Goal: Information Seeking & Learning: Find specific page/section

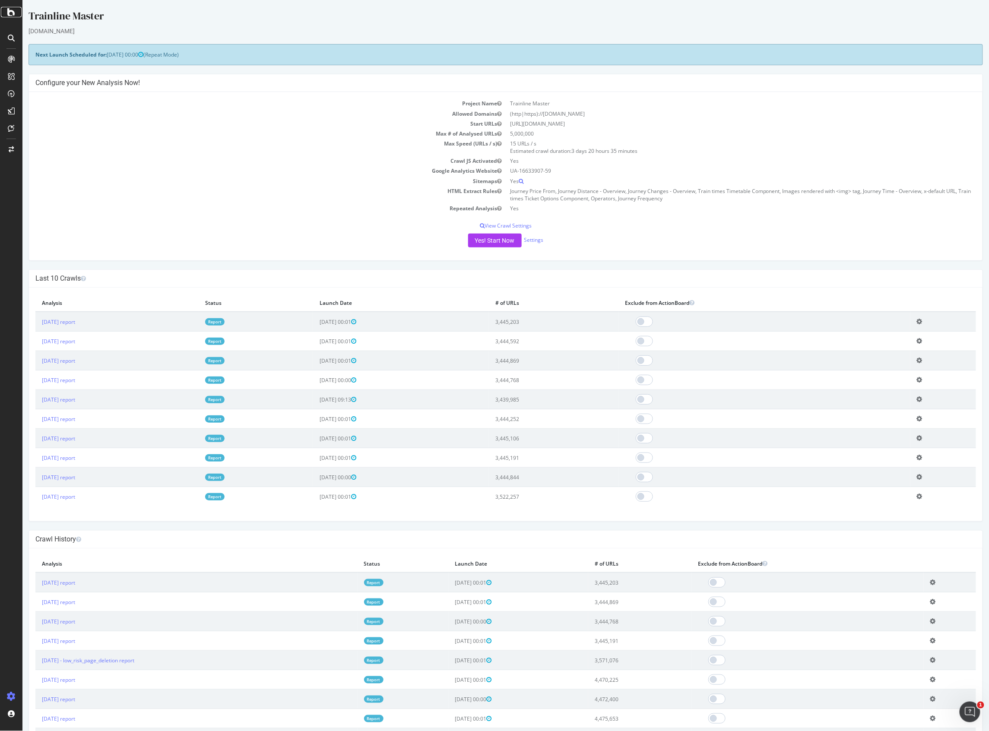
click at [12, 11] on icon at bounding box center [11, 12] width 8 height 10
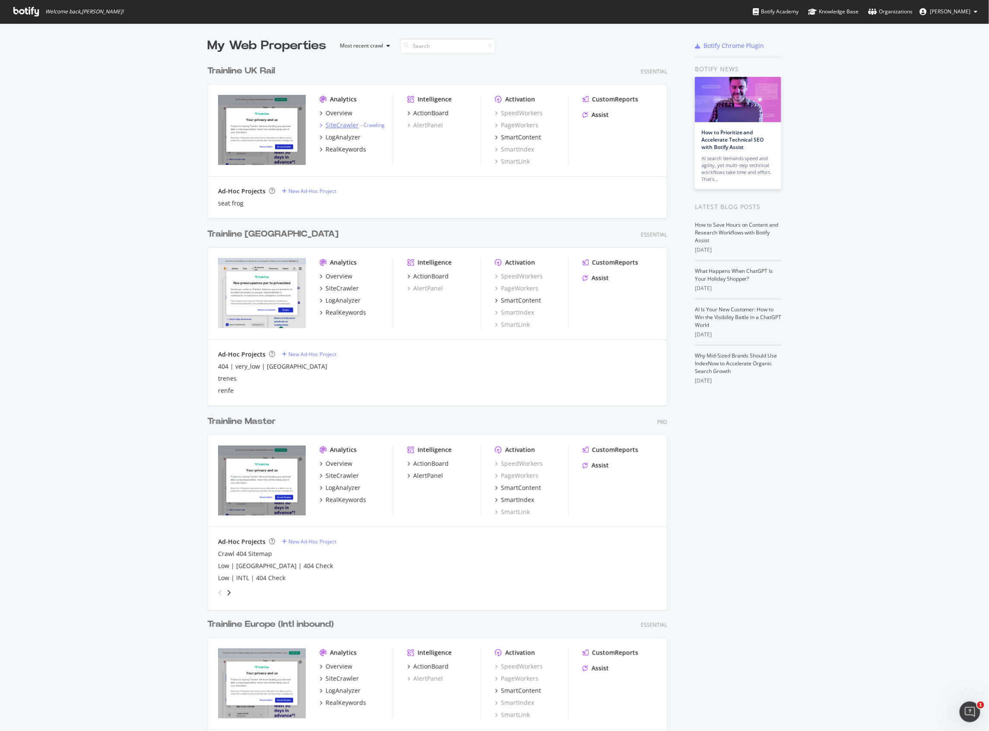
click at [329, 124] on div "SiteCrawler" at bounding box center [342, 125] width 33 height 9
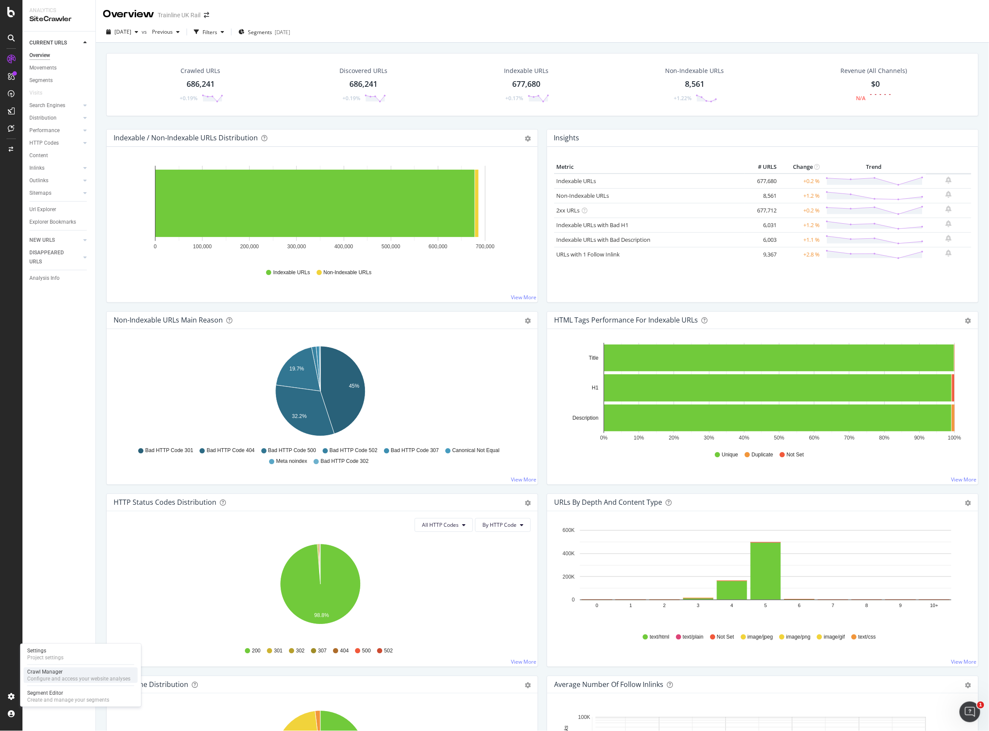
click at [71, 678] on div "Configure and access your website analyses" at bounding box center [78, 678] width 103 height 7
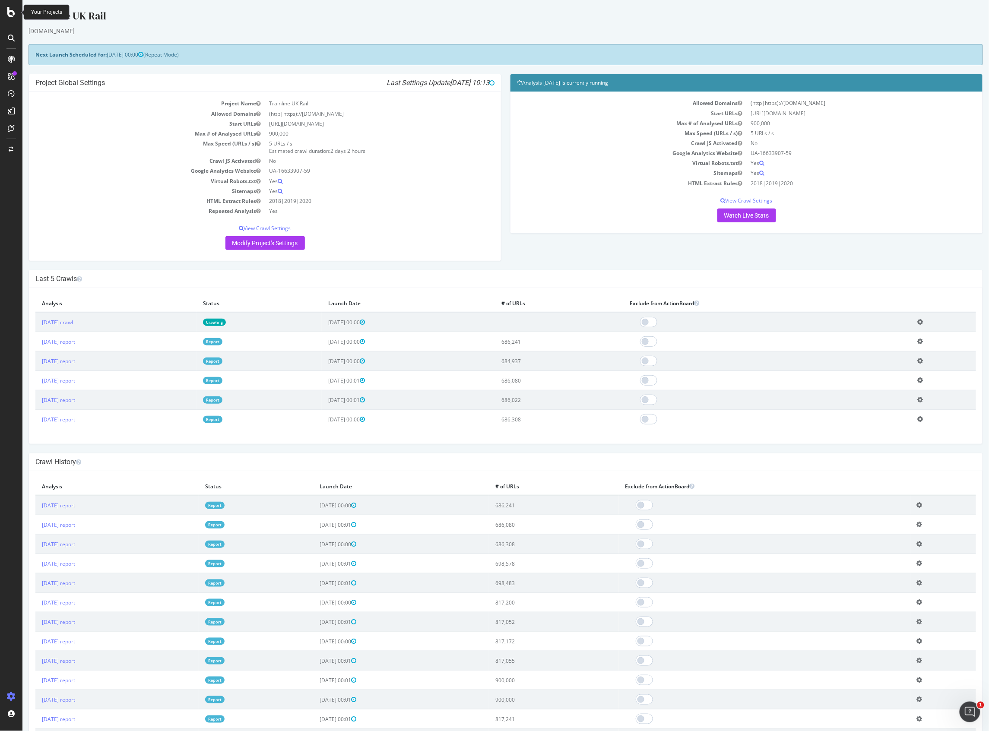
click at [11, 13] on icon at bounding box center [11, 12] width 8 height 10
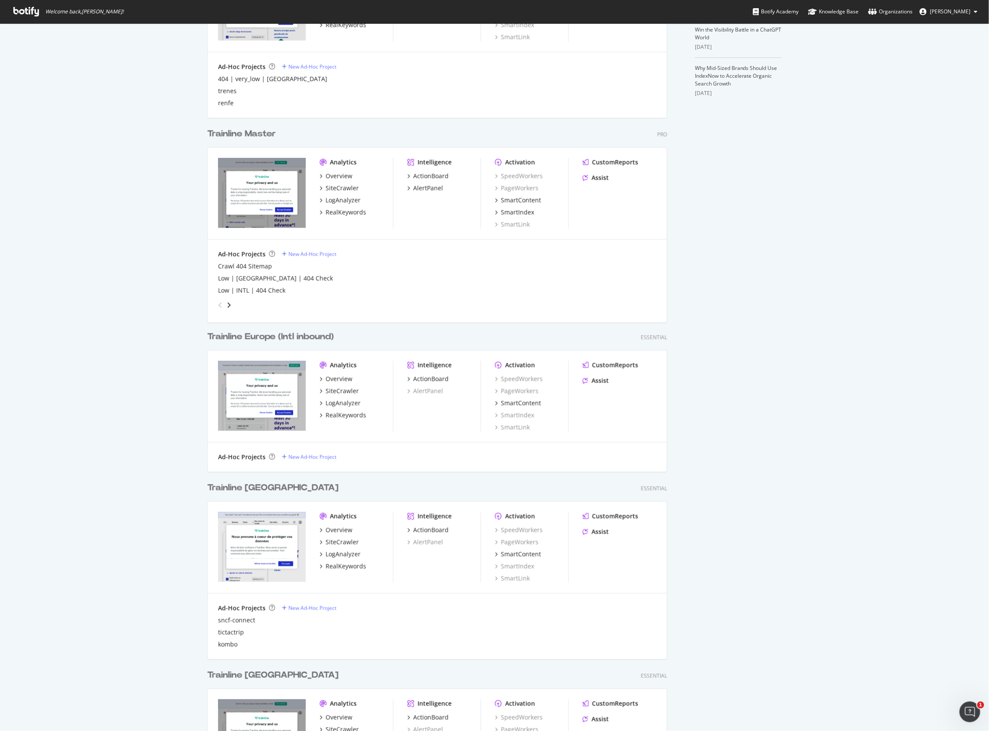
scroll to position [403, 0]
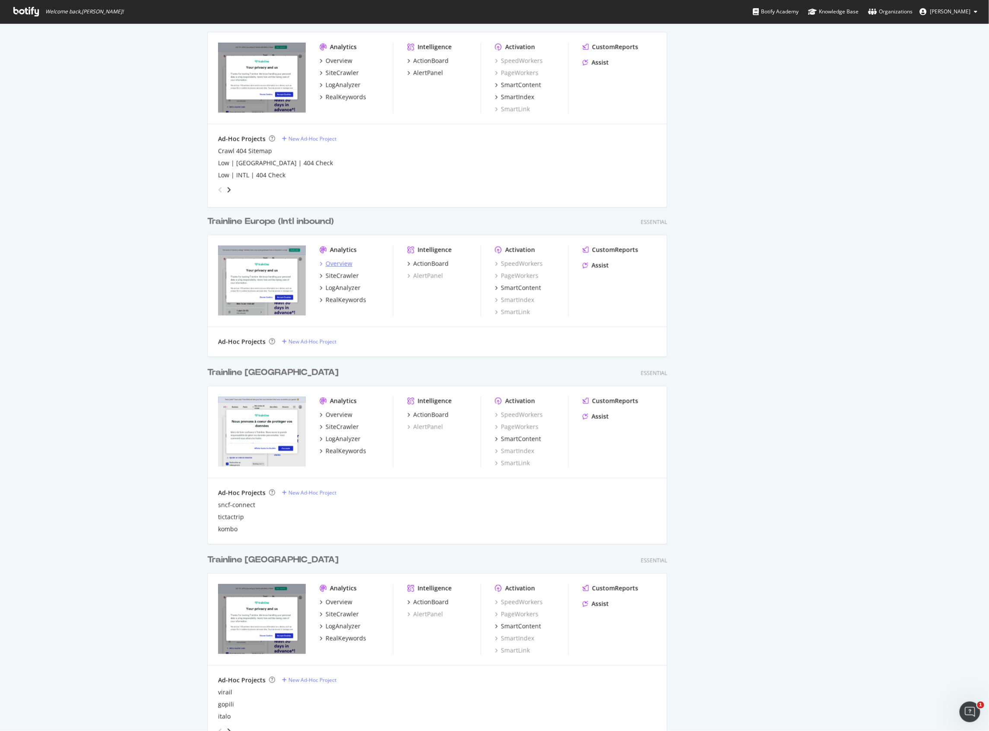
click at [336, 263] on div "Overview" at bounding box center [339, 264] width 27 height 9
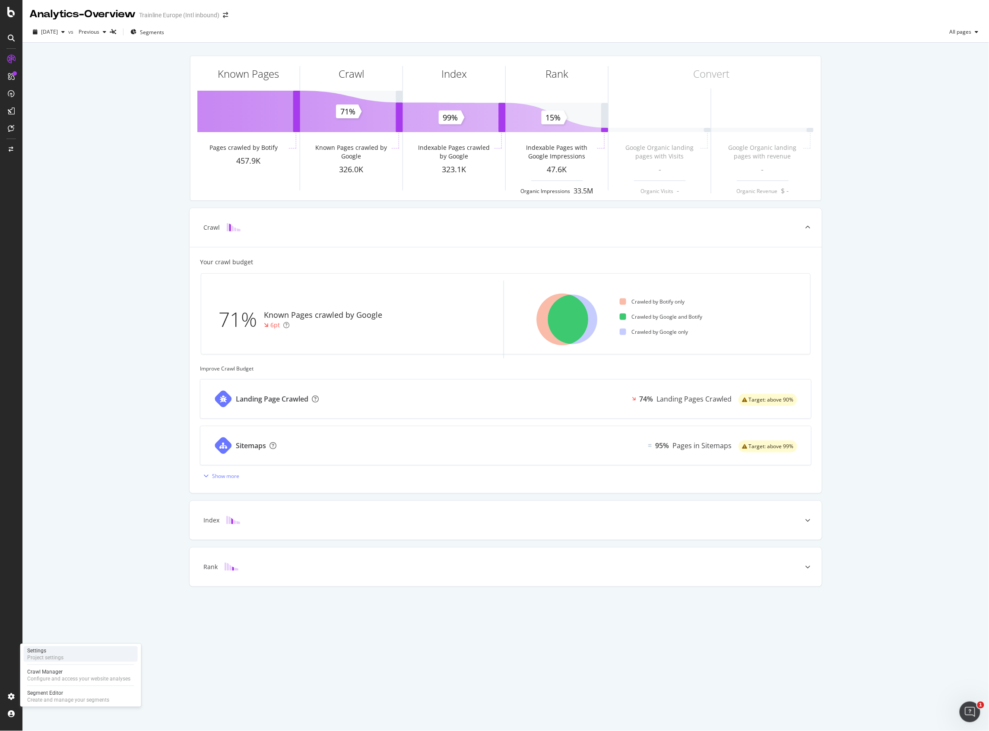
click at [71, 651] on div "Settings Project settings" at bounding box center [81, 655] width 114 height 16
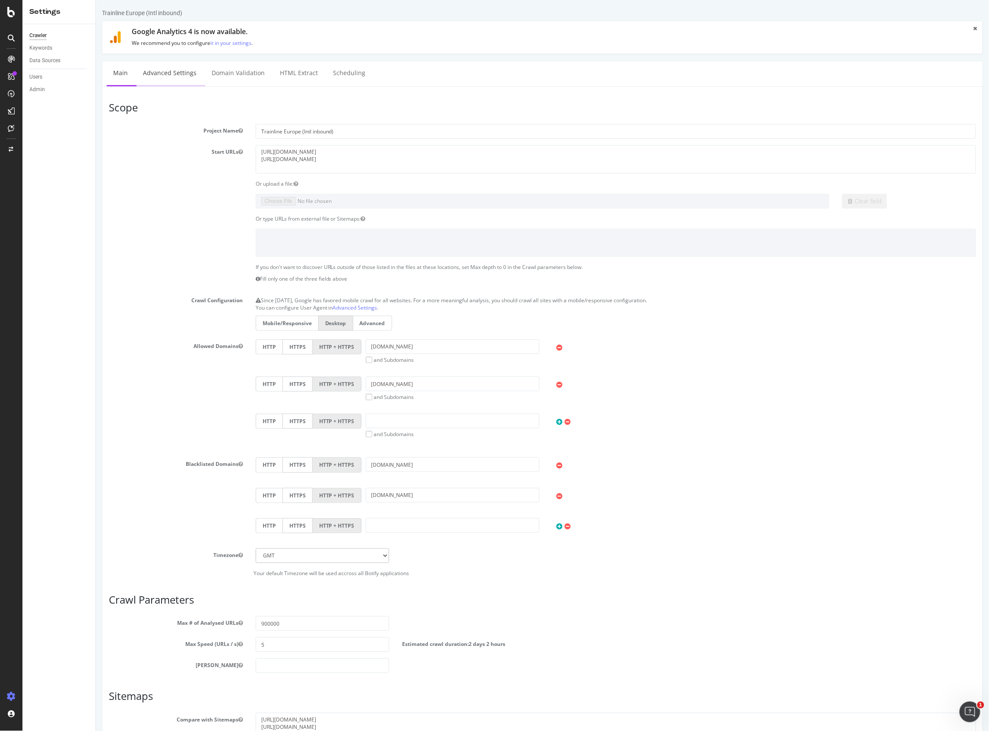
click at [158, 70] on link "Advanced Settings" at bounding box center [169, 73] width 67 height 24
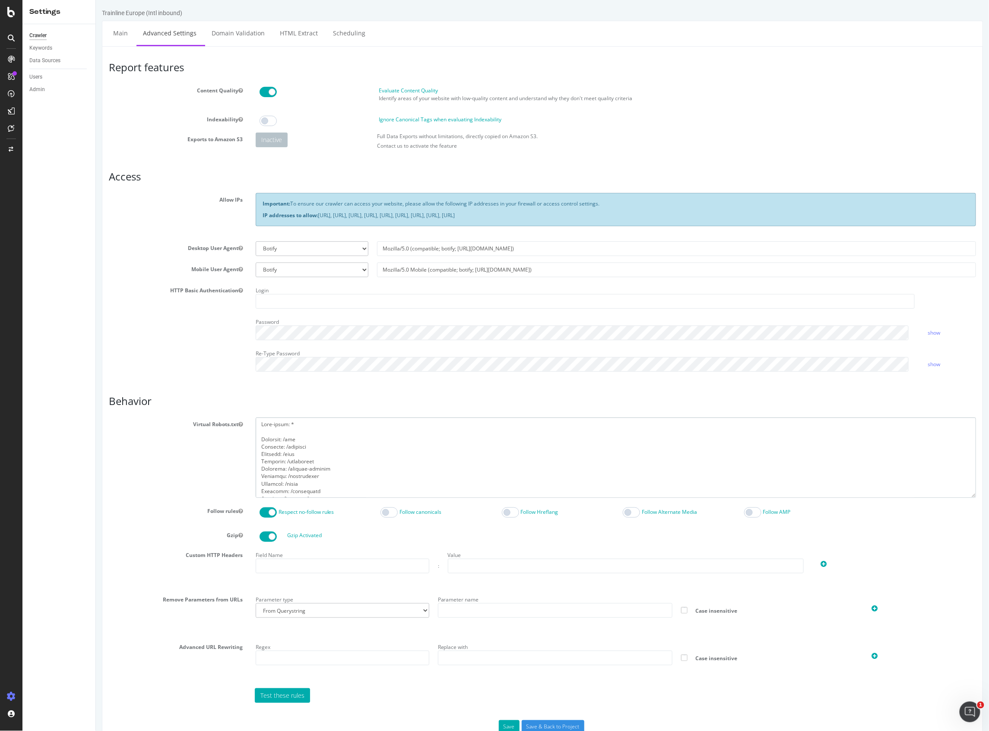
click at [305, 451] on textarea at bounding box center [615, 458] width 720 height 80
click at [346, 482] on textarea at bounding box center [615, 458] width 720 height 80
click at [328, 472] on textarea at bounding box center [615, 458] width 720 height 80
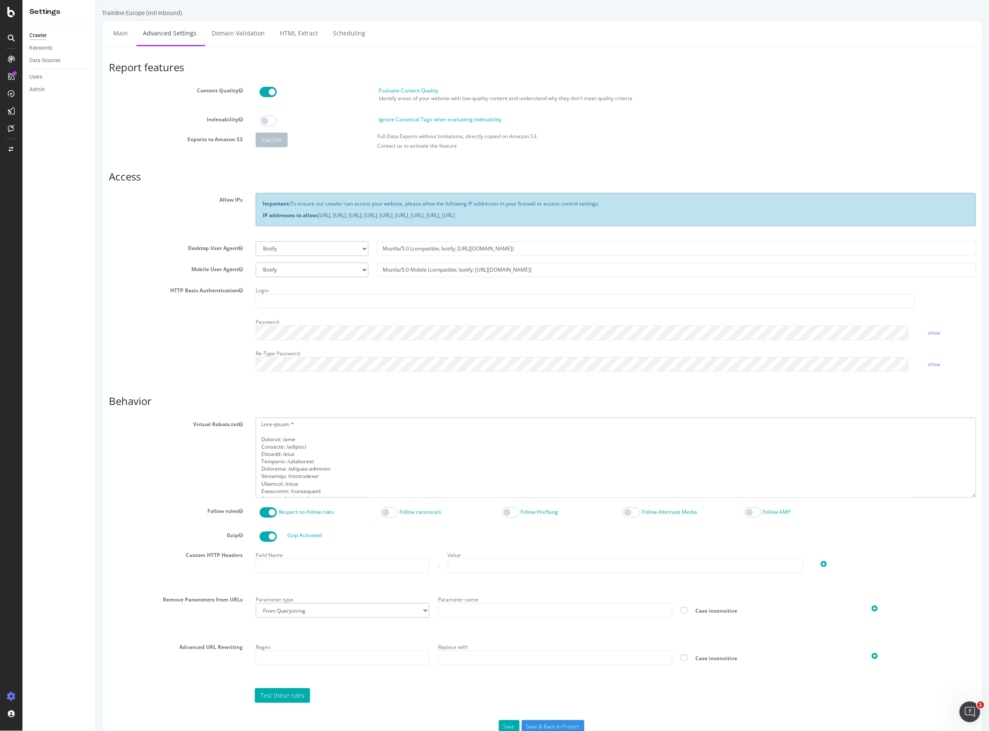
click at [304, 435] on textarea at bounding box center [615, 458] width 720 height 80
click at [305, 428] on textarea at bounding box center [615, 458] width 720 height 80
click at [301, 436] on textarea at bounding box center [615, 458] width 720 height 80
click at [298, 441] on textarea at bounding box center [615, 458] width 720 height 80
click at [302, 457] on textarea at bounding box center [615, 458] width 720 height 80
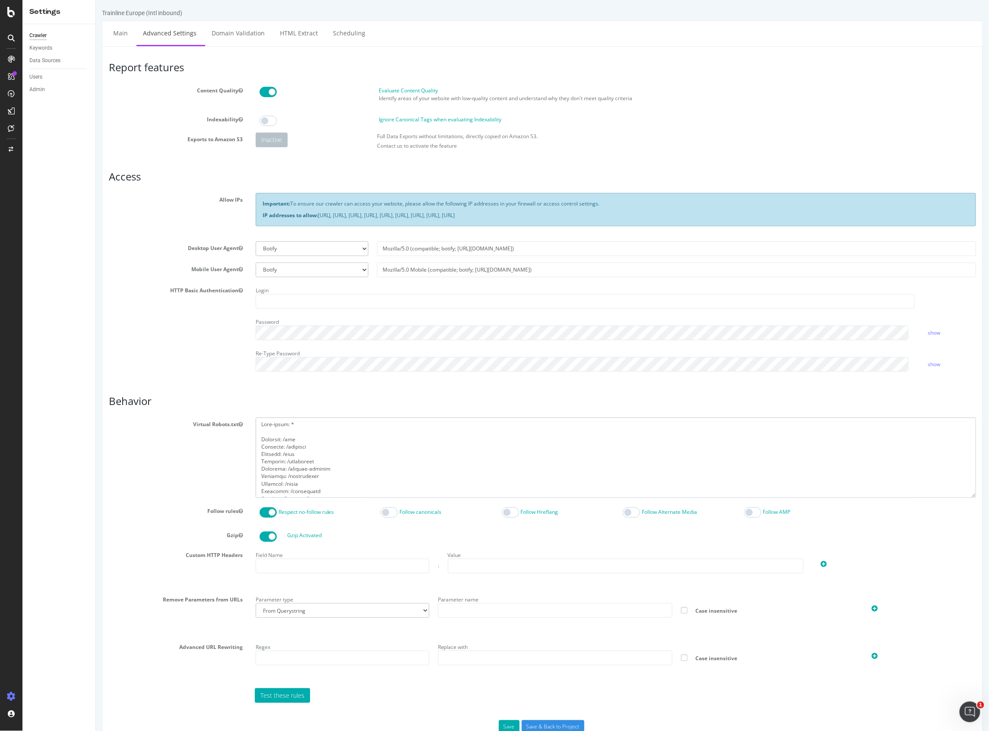
click at [316, 462] on textarea at bounding box center [615, 458] width 720 height 80
click at [320, 477] on textarea at bounding box center [615, 458] width 720 height 80
click at [316, 442] on textarea at bounding box center [615, 458] width 720 height 80
click at [314, 453] on textarea at bounding box center [615, 458] width 720 height 80
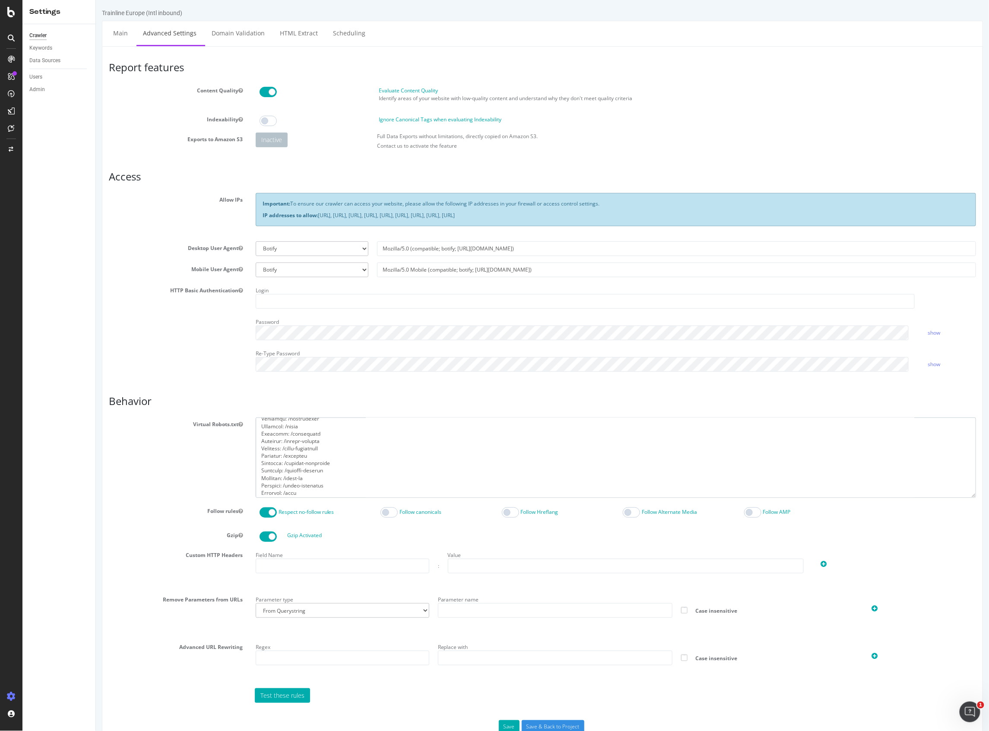
click at [314, 457] on textarea at bounding box center [615, 458] width 720 height 80
click at [321, 471] on textarea at bounding box center [615, 458] width 720 height 80
click at [319, 476] on textarea at bounding box center [615, 458] width 720 height 80
click at [318, 486] on textarea at bounding box center [615, 458] width 720 height 80
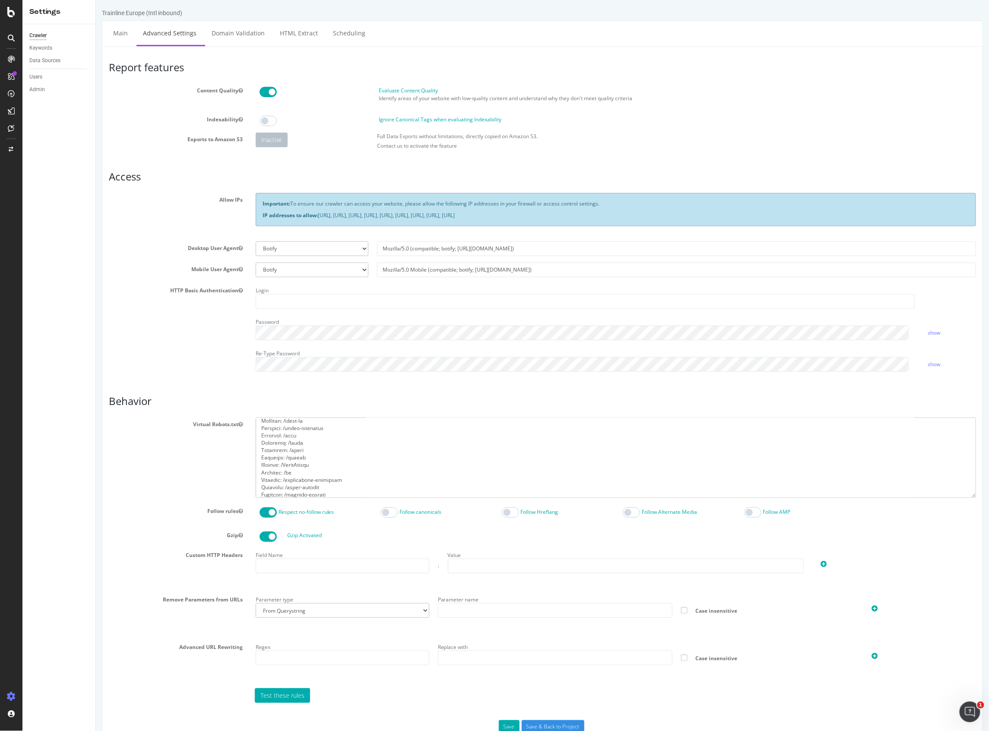
click at [324, 446] on textarea at bounding box center [615, 458] width 720 height 80
click at [311, 459] on textarea at bounding box center [615, 458] width 720 height 80
click at [311, 470] on textarea at bounding box center [615, 458] width 720 height 80
click at [311, 474] on textarea at bounding box center [615, 458] width 720 height 80
click at [323, 485] on textarea at bounding box center [615, 458] width 720 height 80
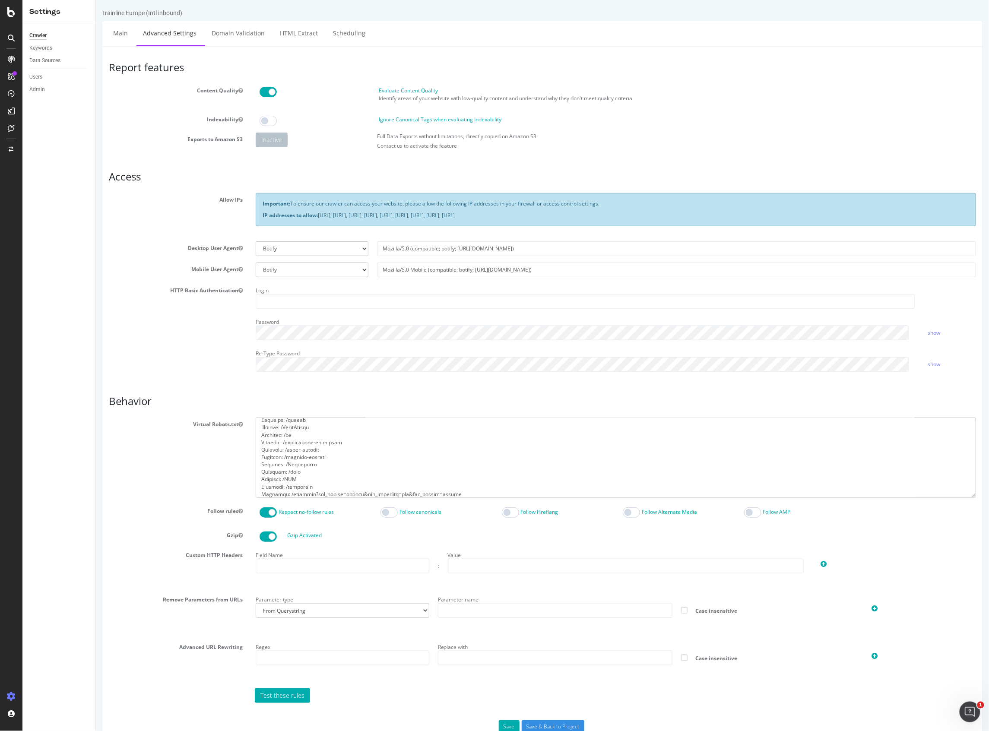
scroll to position [173, 0]
click at [297, 484] on textarea at bounding box center [615, 458] width 720 height 80
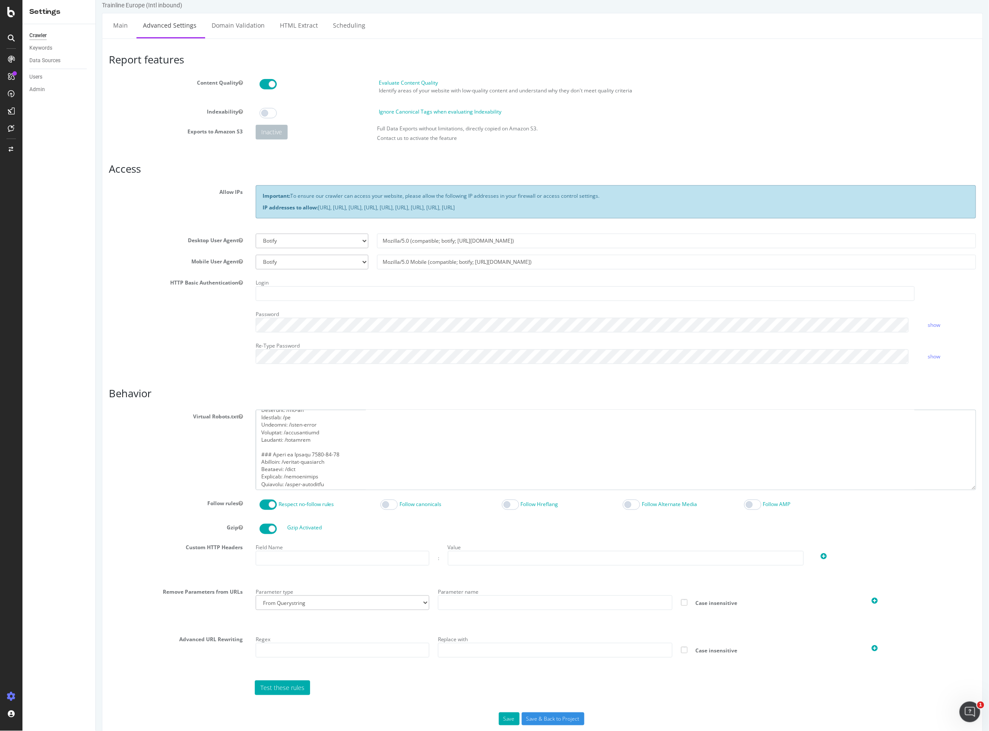
scroll to position [0, 0]
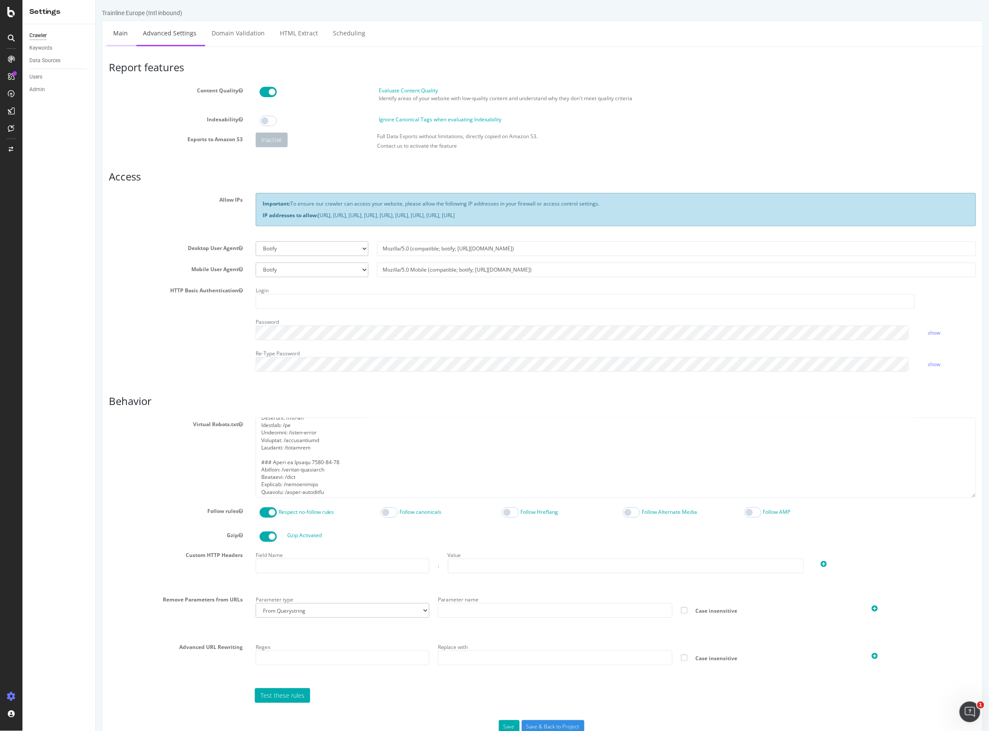
click at [119, 35] on link "Main" at bounding box center [120, 33] width 28 height 24
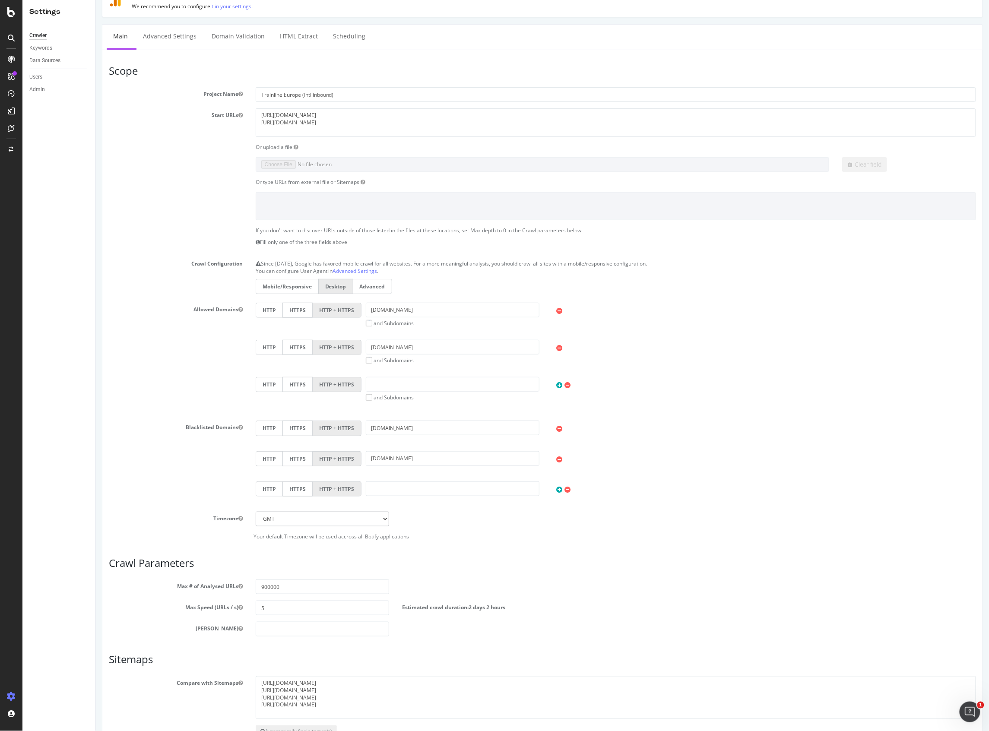
scroll to position [99, 0]
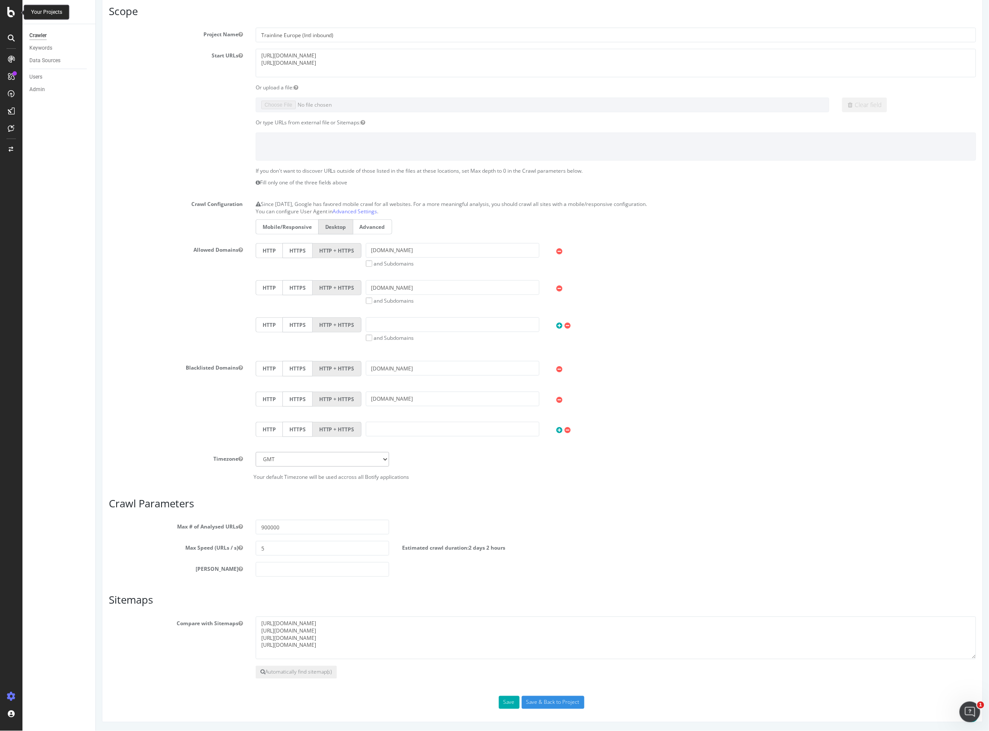
click at [15, 10] on icon at bounding box center [11, 12] width 8 height 10
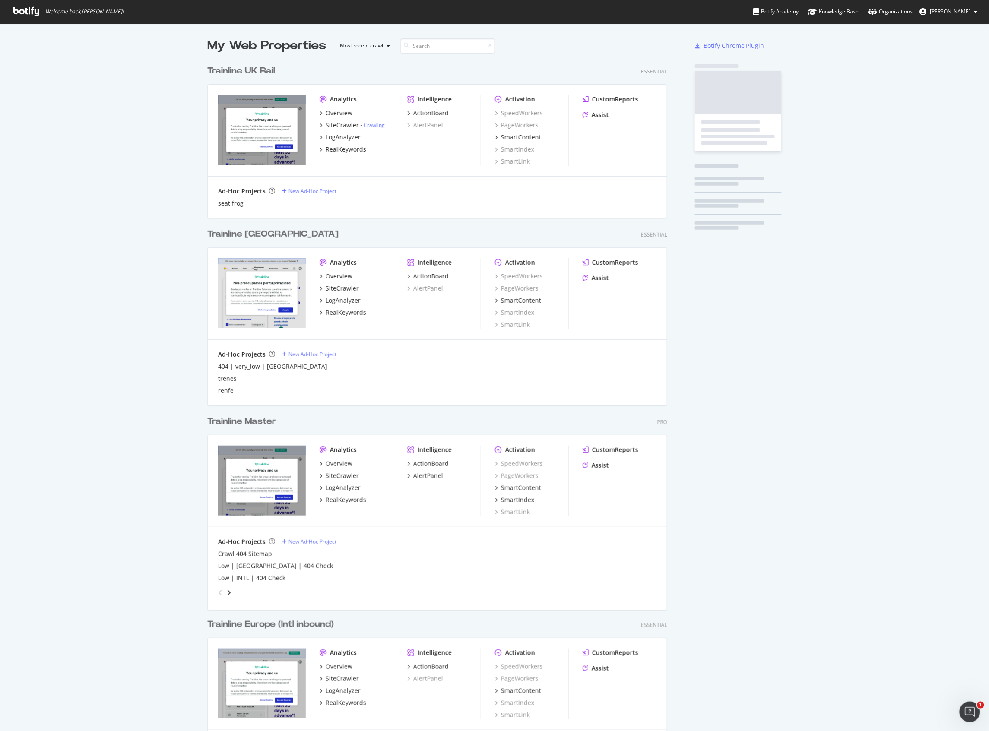
scroll to position [723, 972]
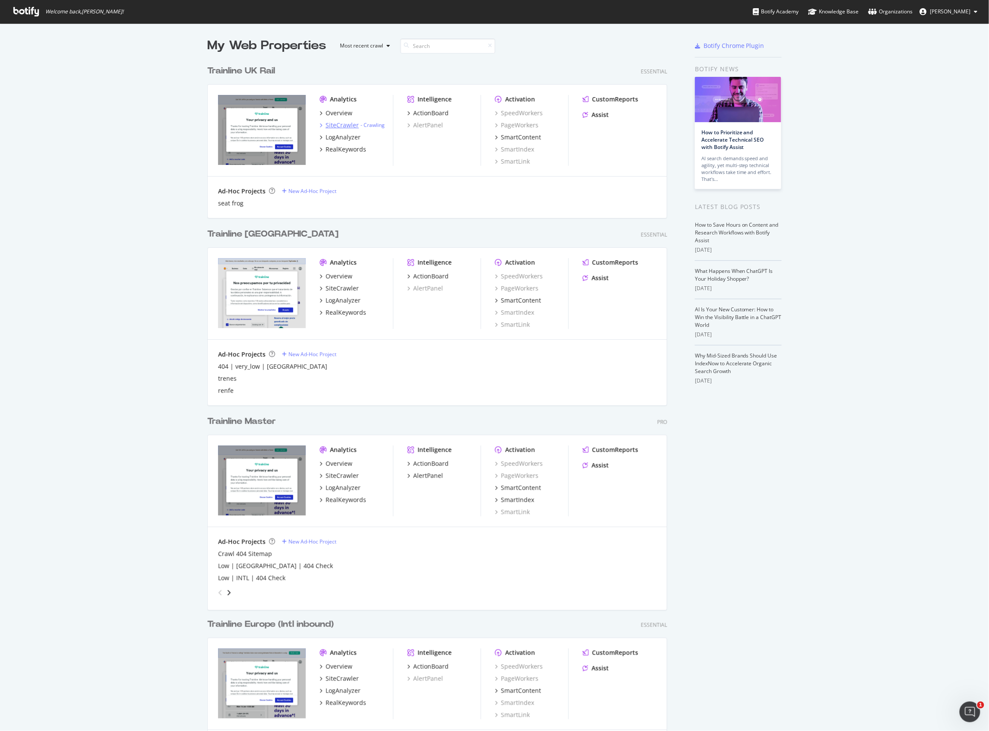
click at [326, 124] on div "SiteCrawler" at bounding box center [342, 125] width 33 height 9
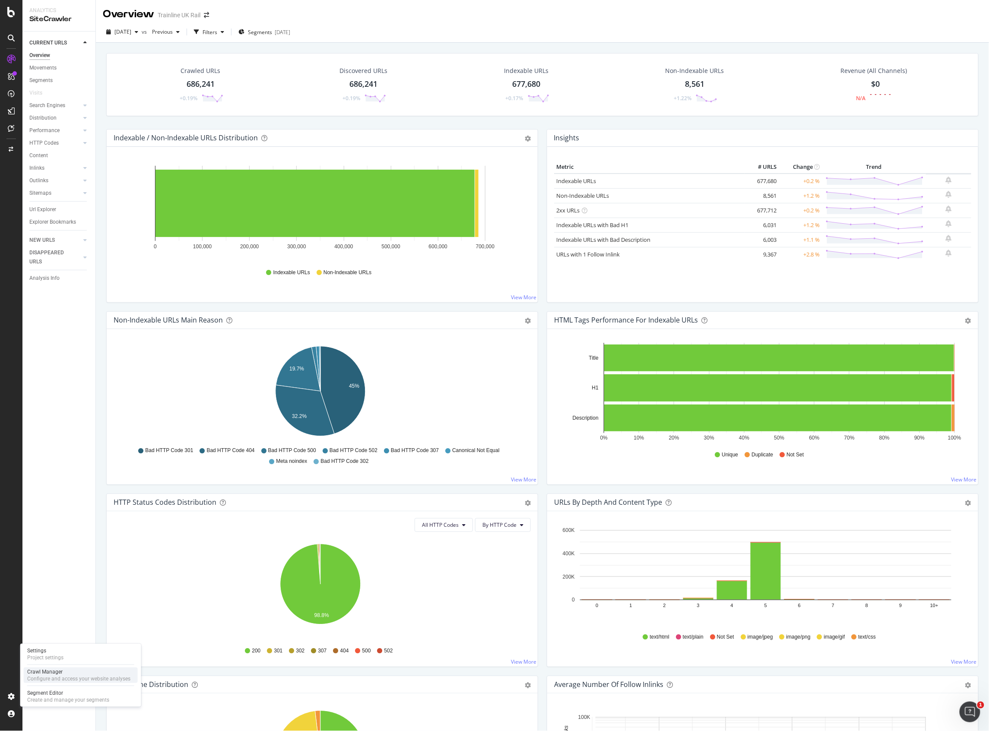
click at [44, 675] on div "Configure and access your website analyses" at bounding box center [78, 678] width 103 height 7
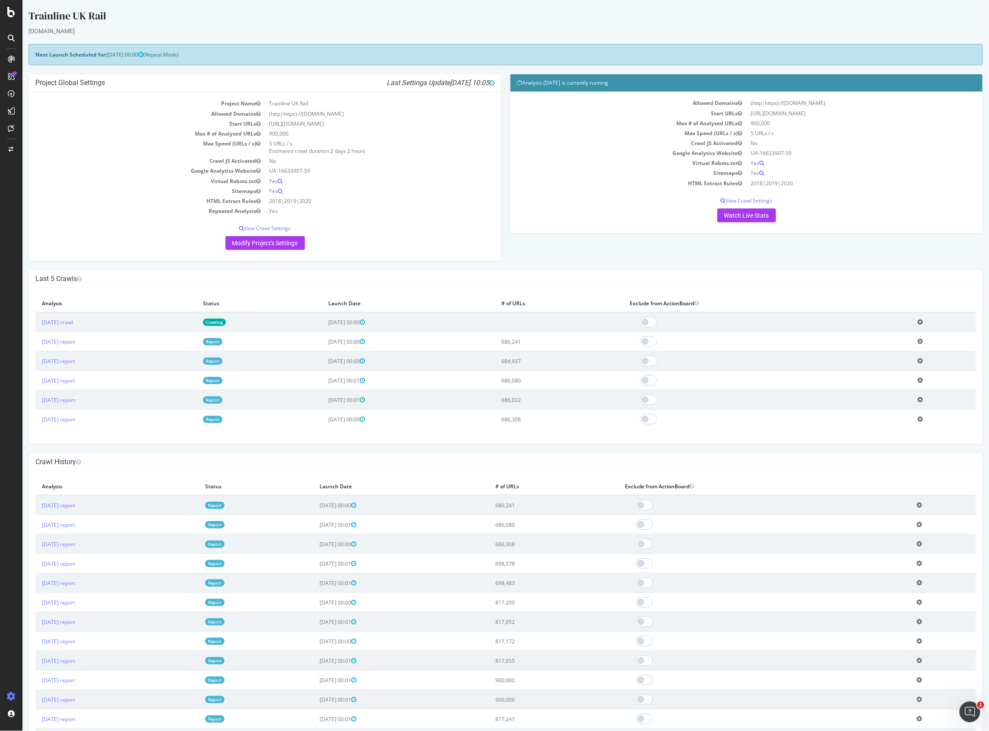
click at [925, 320] on td "Add name Delete analysis" at bounding box center [943, 322] width 65 height 20
click at [921, 325] on icon at bounding box center [920, 322] width 6 height 6
click at [798, 313] on td at bounding box center [767, 322] width 288 height 20
click at [63, 325] on link "[DATE] crawl" at bounding box center [56, 322] width 31 height 7
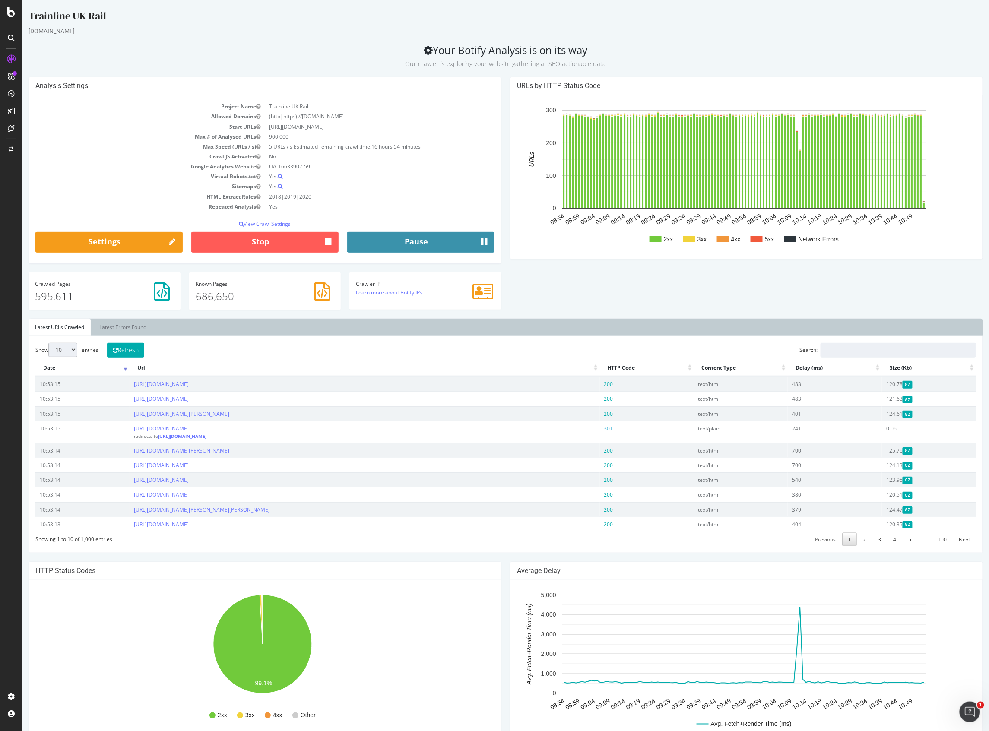
click at [432, 249] on button "Pause" at bounding box center [420, 242] width 147 height 21
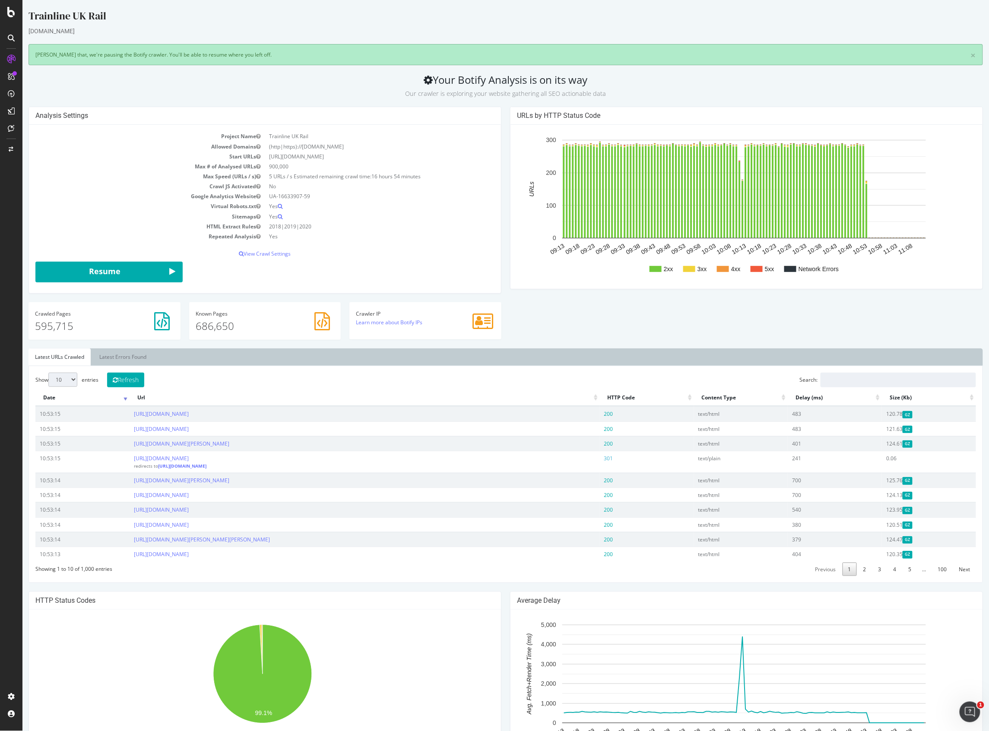
click at [11, 9] on icon at bounding box center [11, 12] width 8 height 10
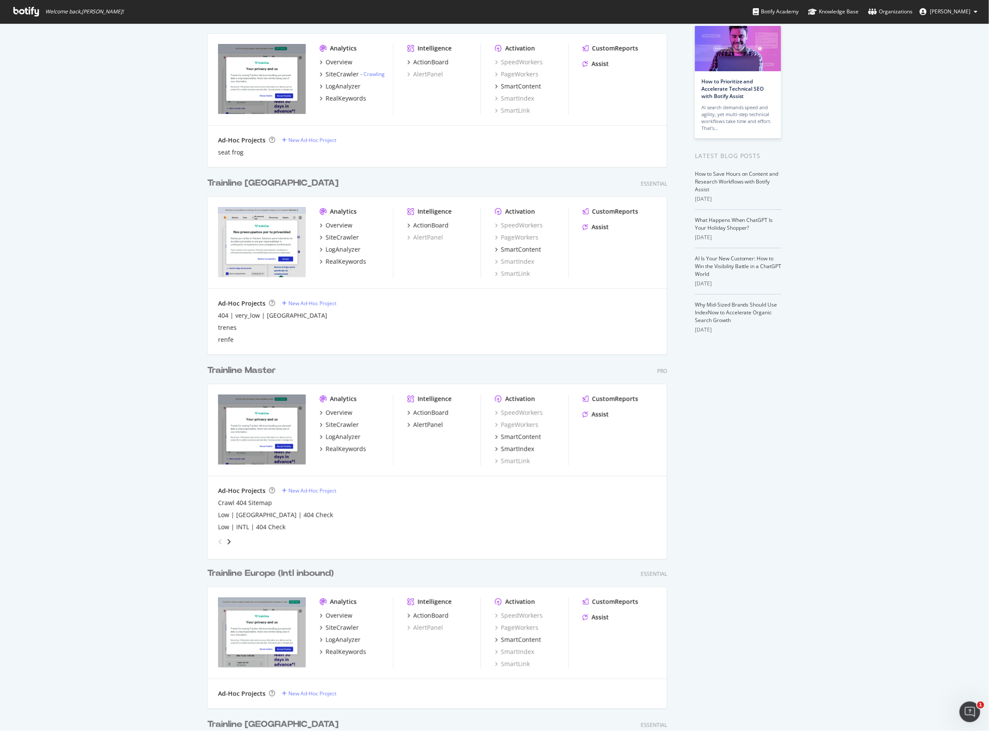
scroll to position [115, 0]
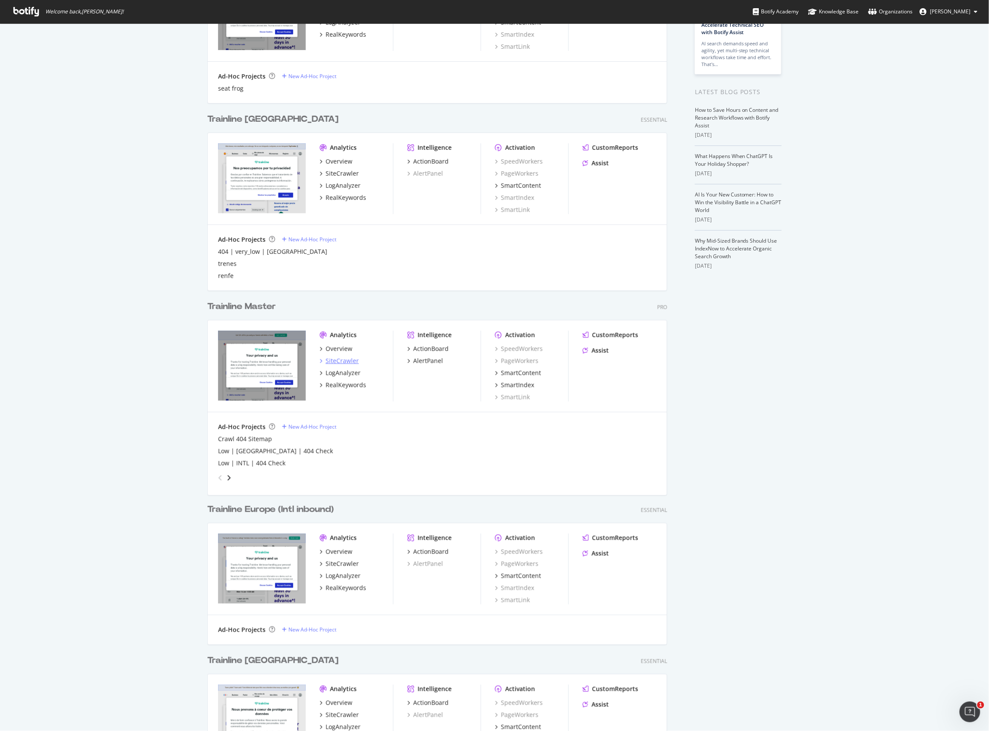
click at [349, 358] on div "SiteCrawler" at bounding box center [342, 361] width 33 height 9
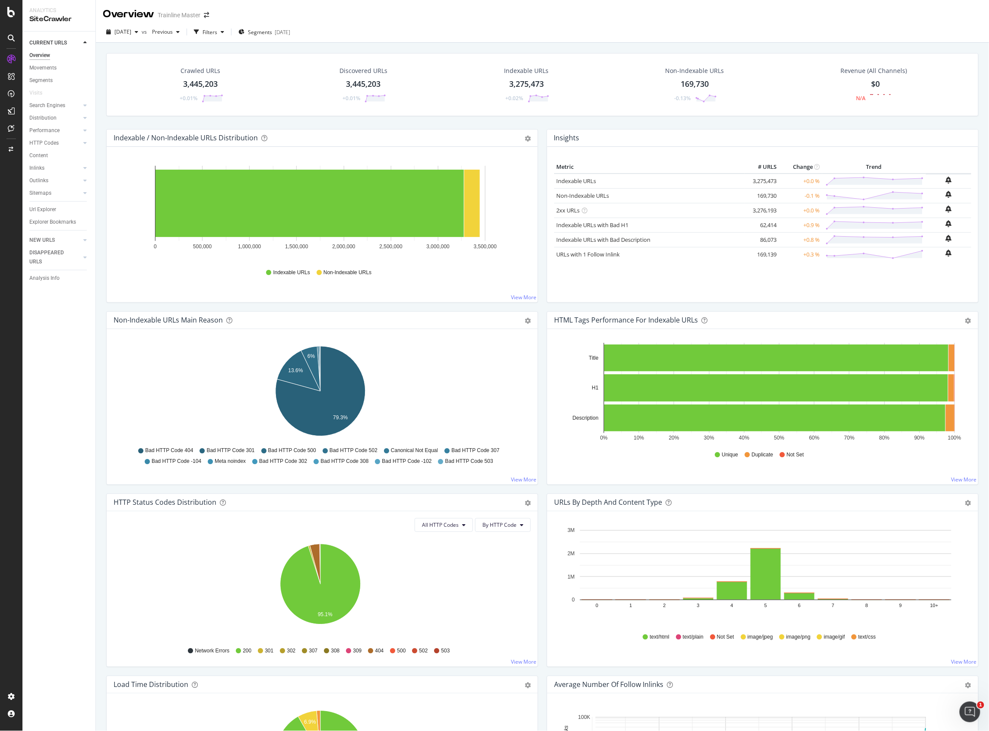
drag, startPoint x: 317, startPoint y: 127, endPoint x: 308, endPoint y: 127, distance: 9.5
click at [317, 127] on div "Crawled URLs 3,445,203 +0.01% Discovered URLs 3,445,203 +0.01% Indexable URLs 3…" at bounding box center [542, 91] width 881 height 76
click at [203, 30] on div "button" at bounding box center [196, 32] width 12 height 12
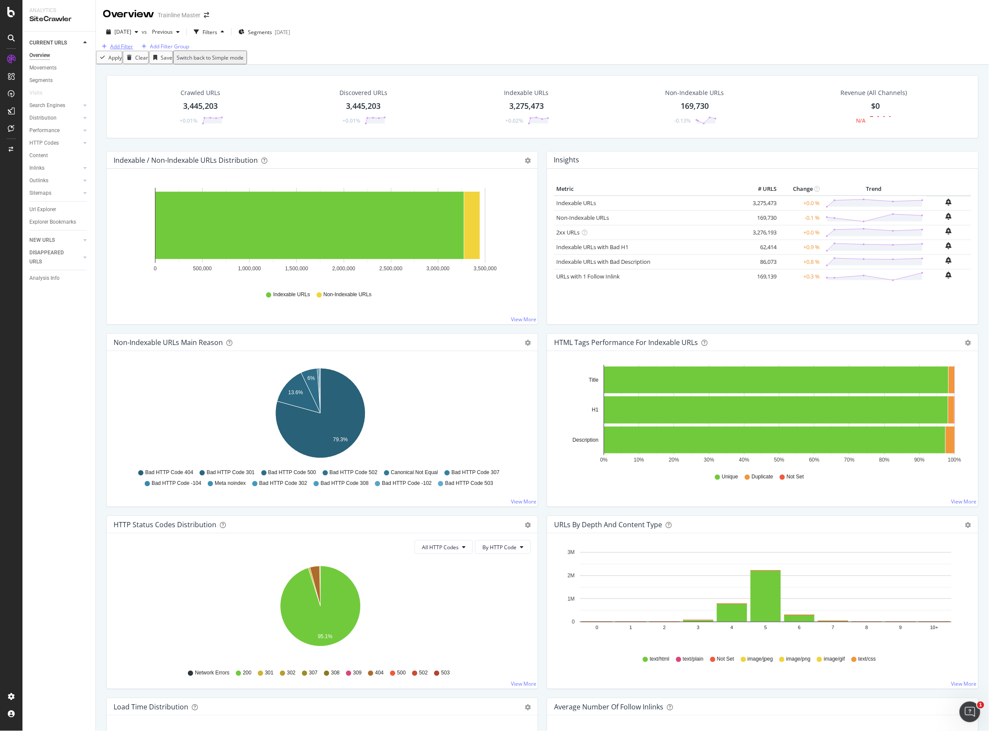
click at [133, 50] on div "Add Filter" at bounding box center [121, 46] width 23 height 7
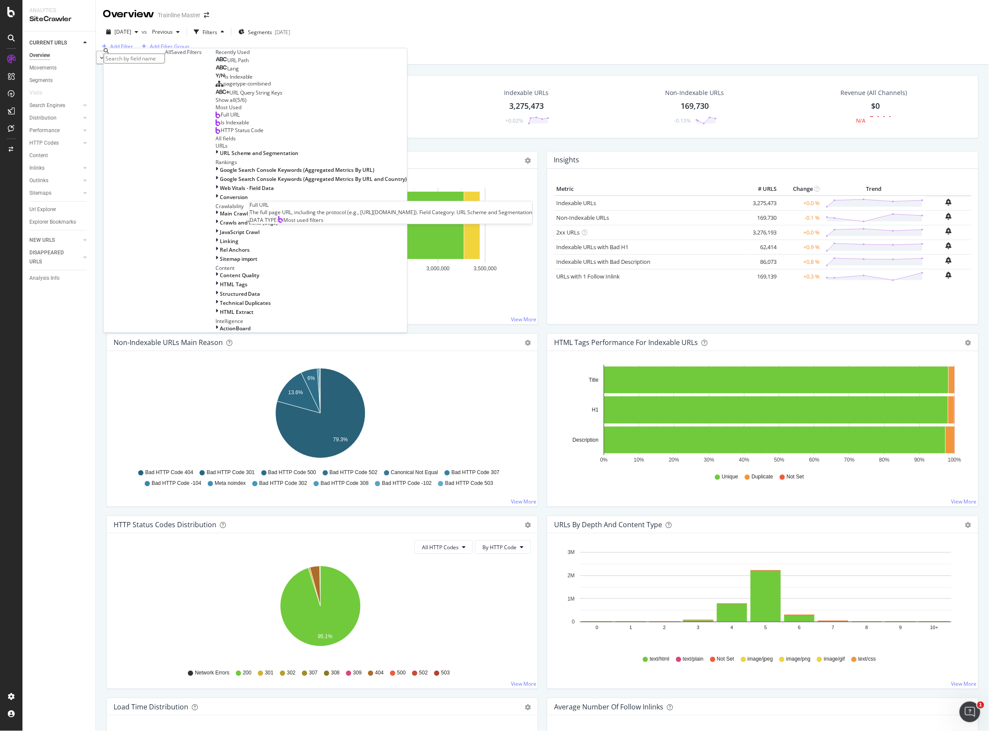
click at [216, 118] on div "Full URL" at bounding box center [228, 114] width 24 height 7
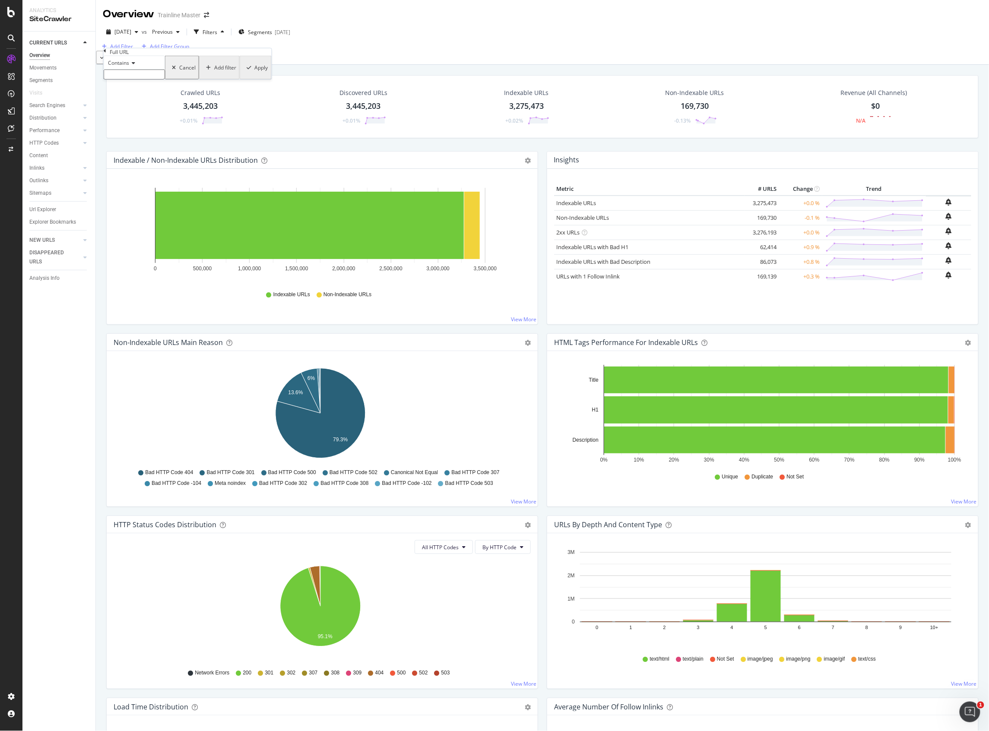
click at [165, 79] on input "text" at bounding box center [134, 75] width 61 height 10
paste input "[URL][DOMAIN_NAME]"
type input "[URL][DOMAIN_NAME]"
click at [130, 70] on div "Contains" at bounding box center [134, 63] width 61 height 14
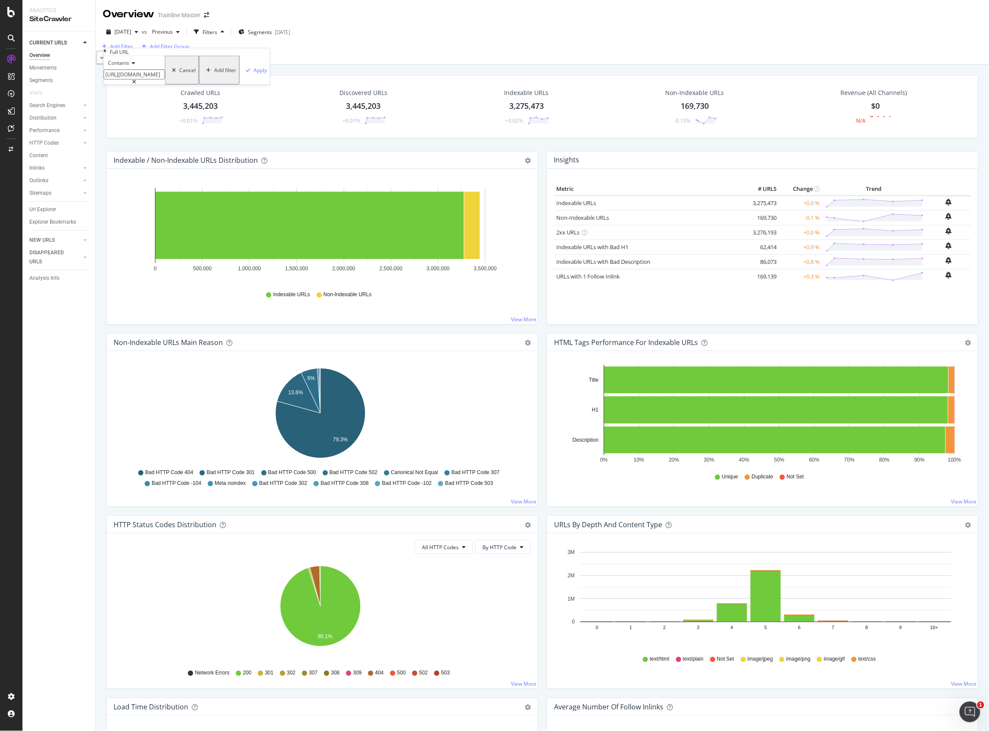
scroll to position [0, 0]
click at [140, 89] on div "Equal to Not equal to Starts with Doesn't start with Ends with Doesn't end with…" at bounding box center [134, 115] width 61 height 92
click at [143, 79] on div "Equal to" at bounding box center [134, 74] width 60 height 9
click at [242, 73] on div "button" at bounding box center [248, 69] width 12 height 5
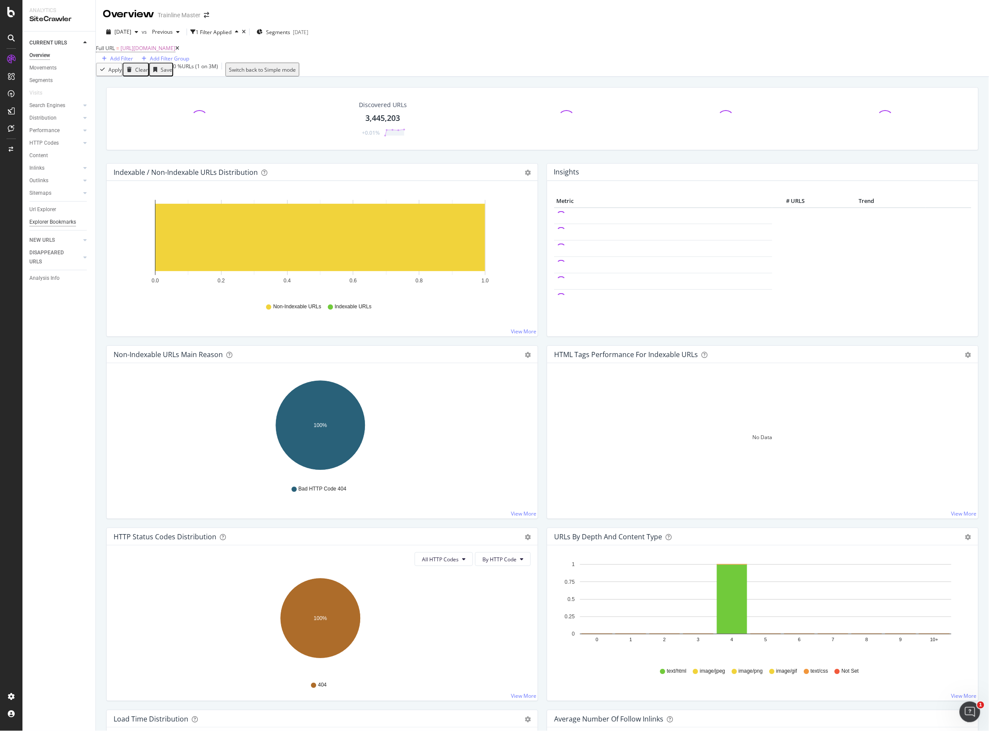
click at [60, 220] on div "Explorer Bookmarks" at bounding box center [52, 222] width 47 height 9
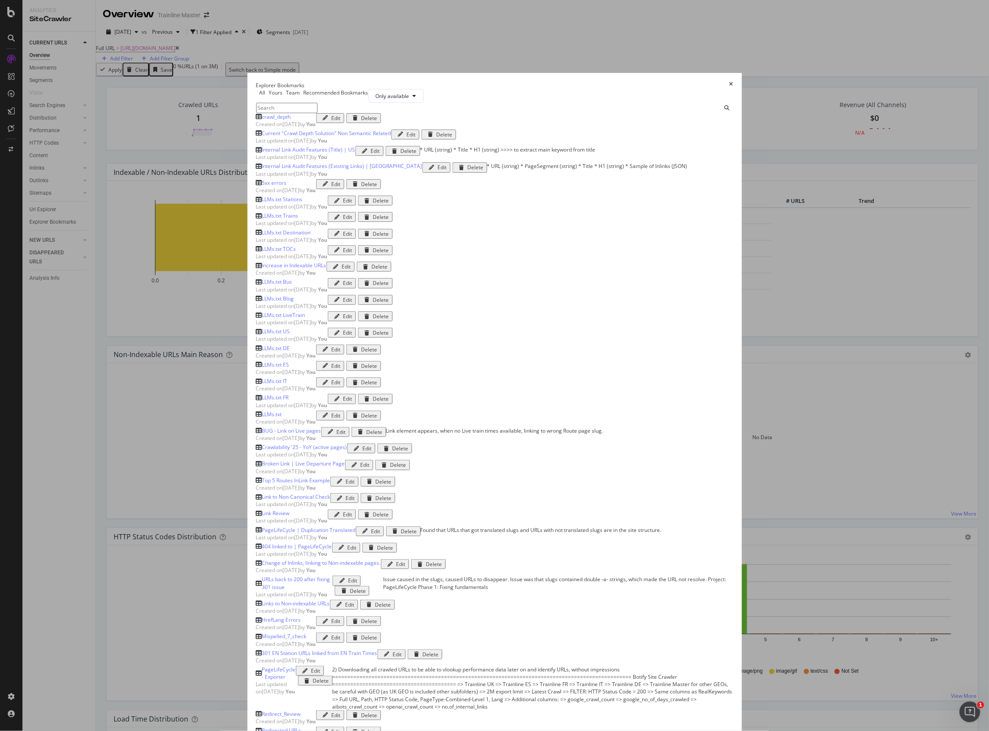
click at [299, 103] on input "modal" at bounding box center [286, 108] width 61 height 10
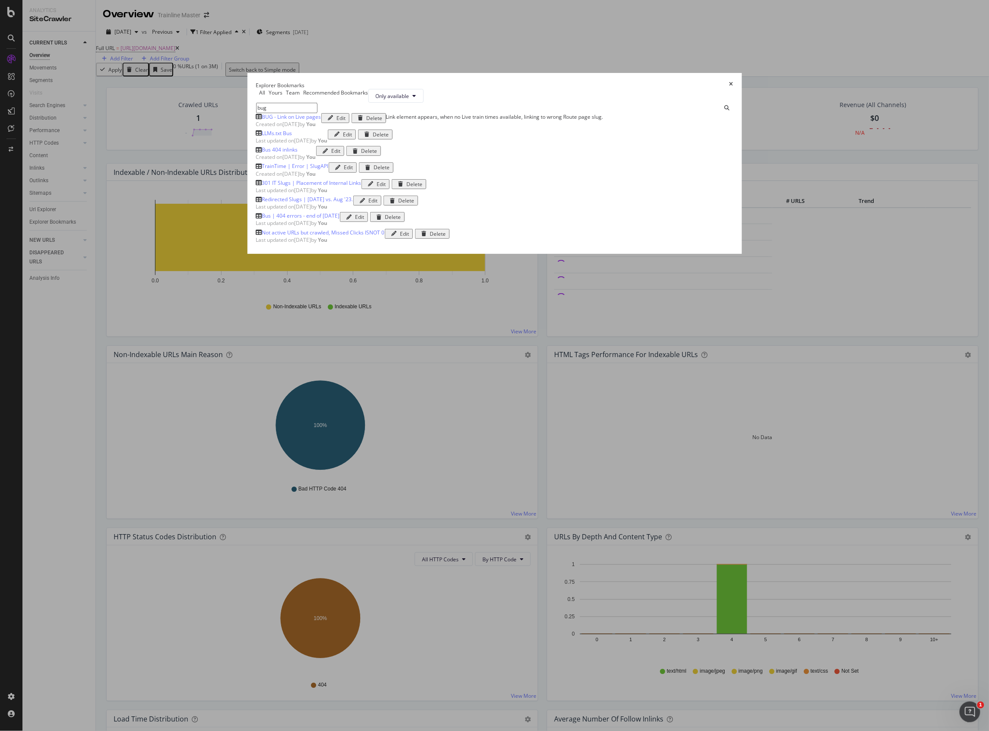
type input "bug"
click at [321, 128] on div "Created on [DATE] by You" at bounding box center [288, 124] width 65 height 7
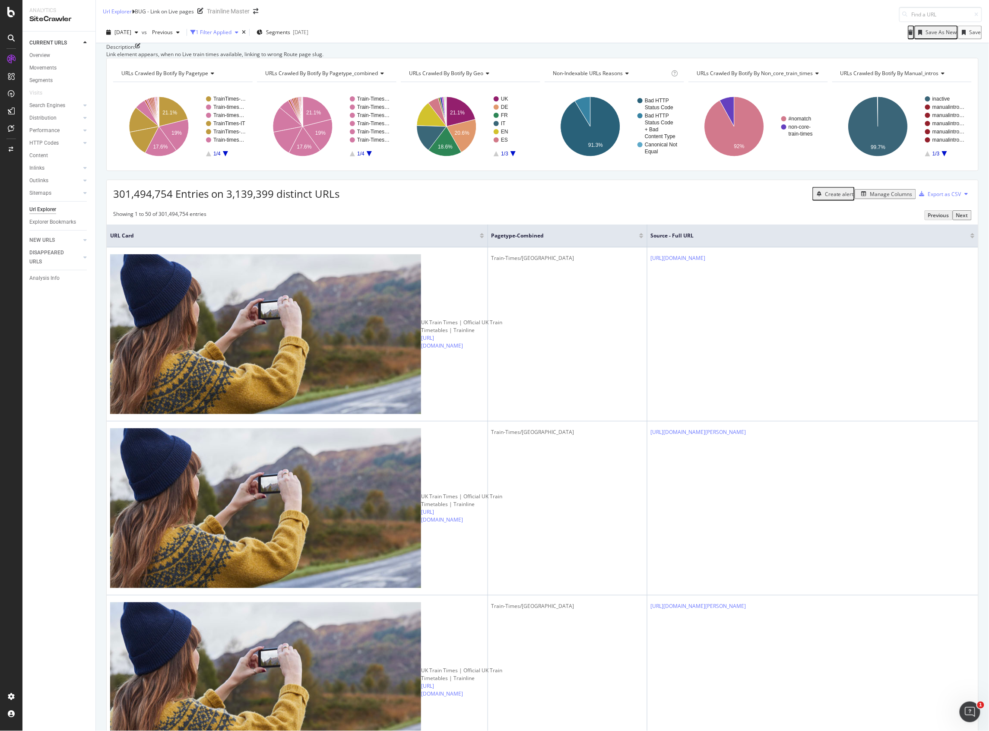
click at [228, 32] on div "1 Filter Applied" at bounding box center [214, 32] width 36 height 7
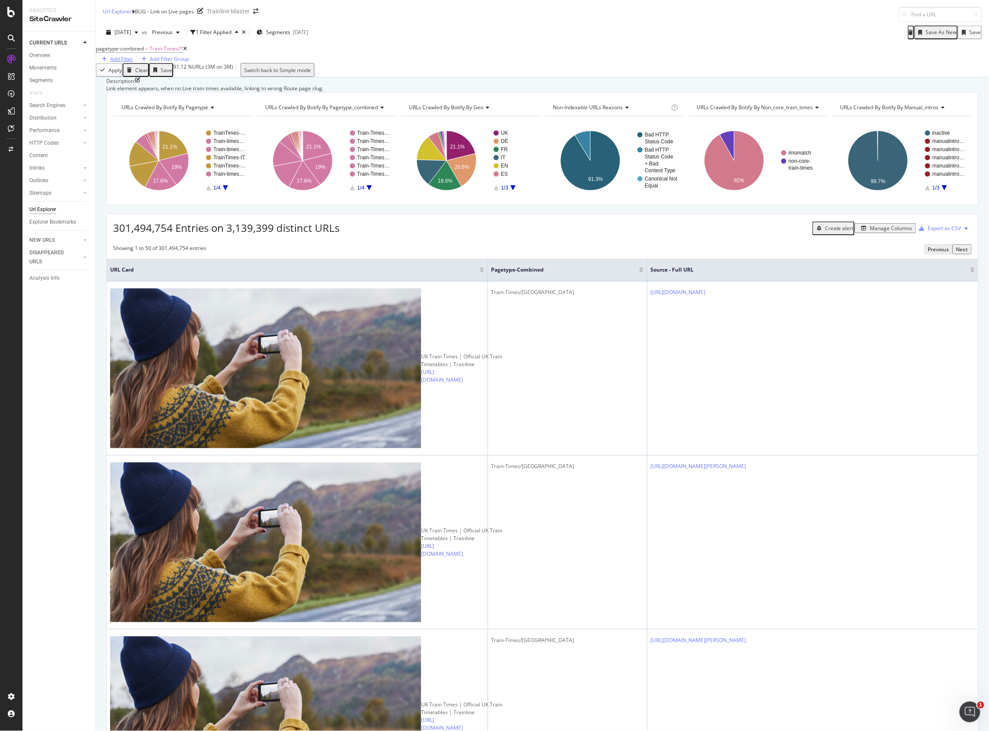
click at [133, 60] on div "Add Filter" at bounding box center [121, 58] width 23 height 7
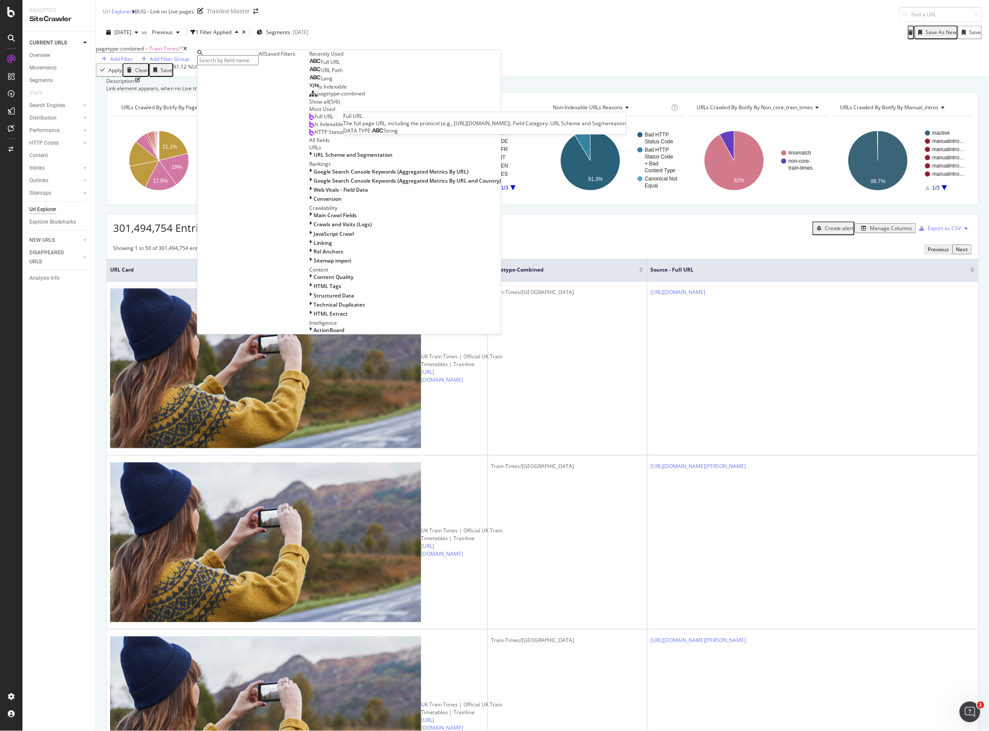
click at [321, 66] on span "Full URL" at bounding box center [330, 61] width 19 height 7
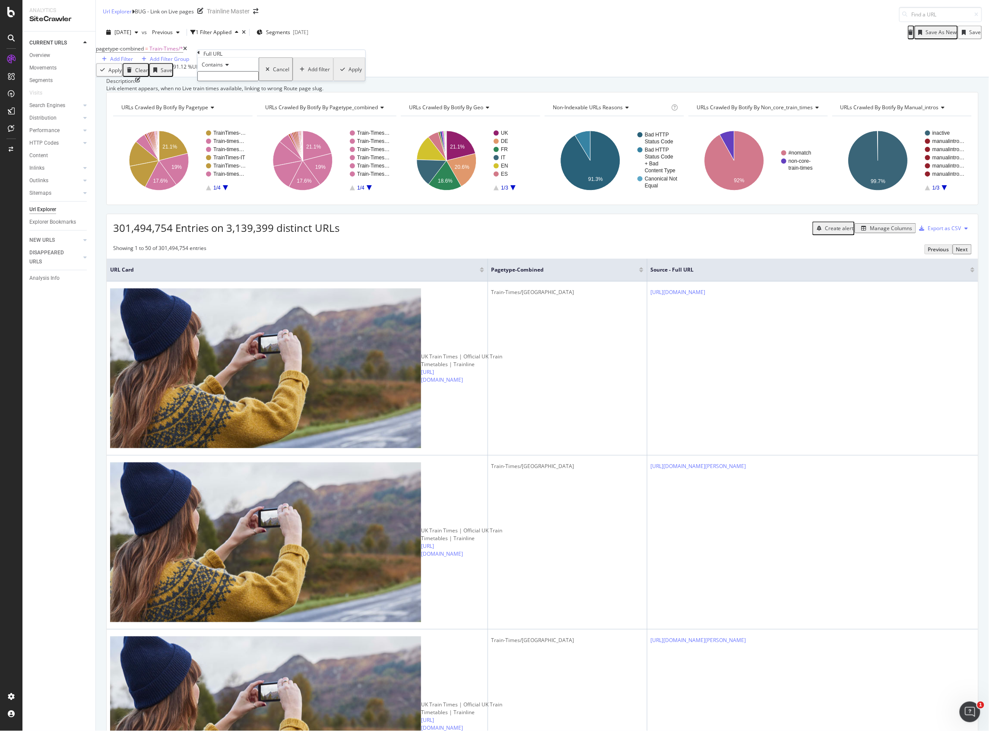
click at [251, 81] on input "text" at bounding box center [227, 76] width 61 height 10
paste input "[URL][DOMAIN_NAME]"
type input "[URL][DOMAIN_NAME]"
click at [348, 76] on div "Apply" at bounding box center [354, 71] width 13 height 7
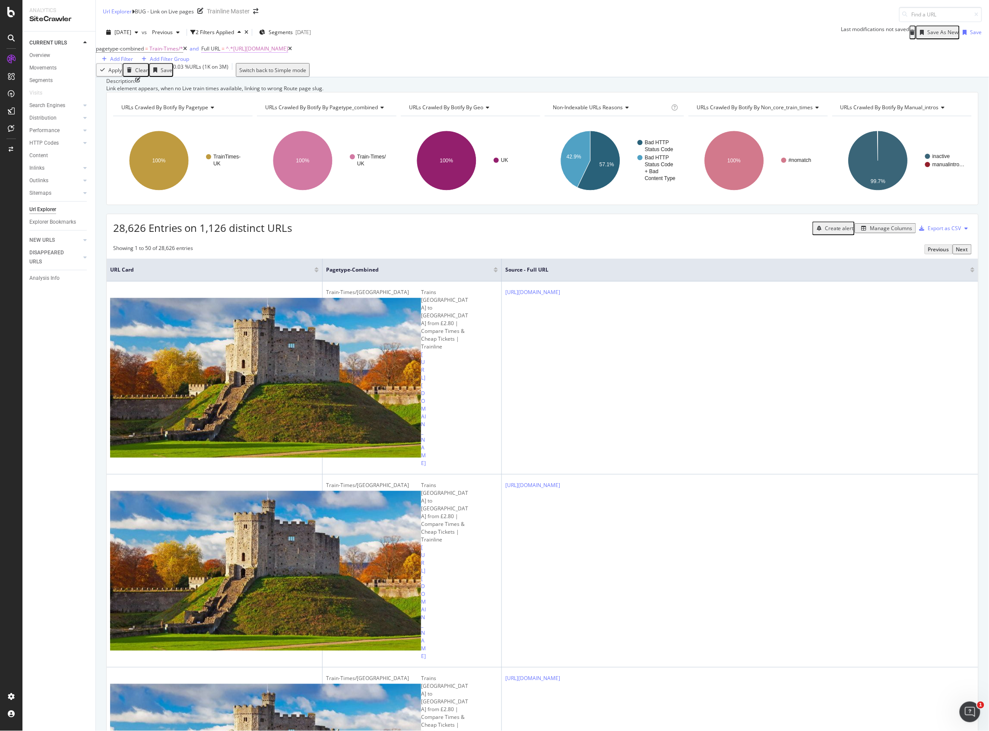
click at [288, 52] on span "^.*[URL][DOMAIN_NAME]" at bounding box center [257, 48] width 62 height 7
click at [237, 67] on span "Contains" at bounding box center [226, 63] width 21 height 7
click at [234, 78] on span "Equal to" at bounding box center [223, 74] width 19 height 7
click at [306, 85] on div "Equal to [URL][DOMAIN_NAME] Cancel Add filter Apply" at bounding box center [295, 70] width 166 height 29
click at [362, 74] on div "Apply" at bounding box center [368, 70] width 13 height 7
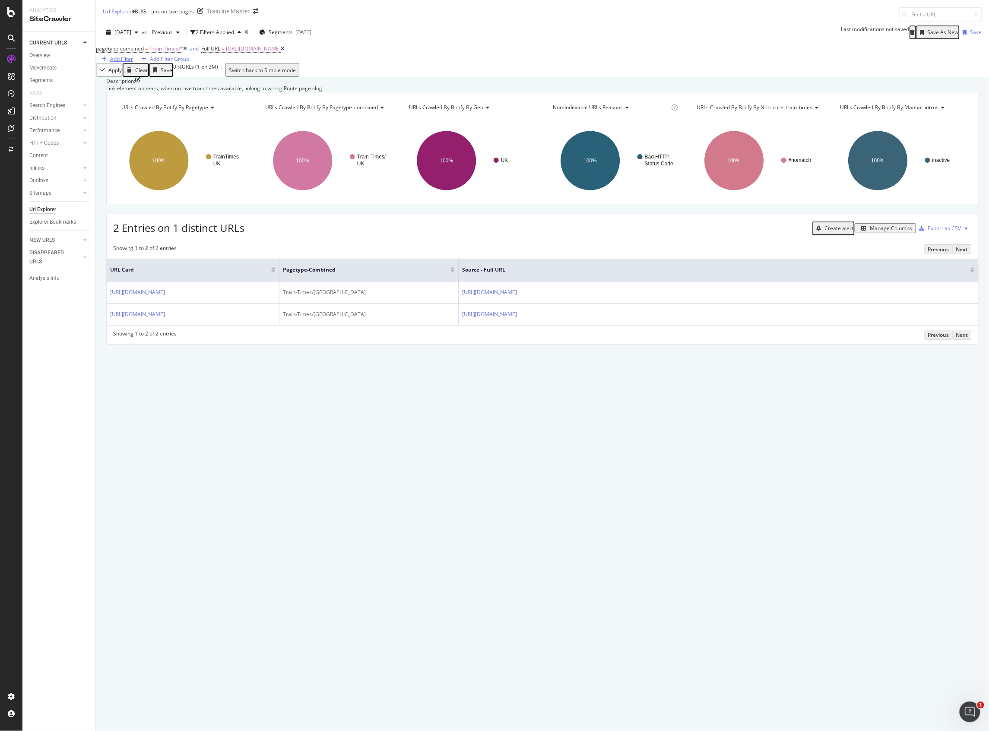
click at [133, 57] on div "Add Filter" at bounding box center [121, 58] width 23 height 7
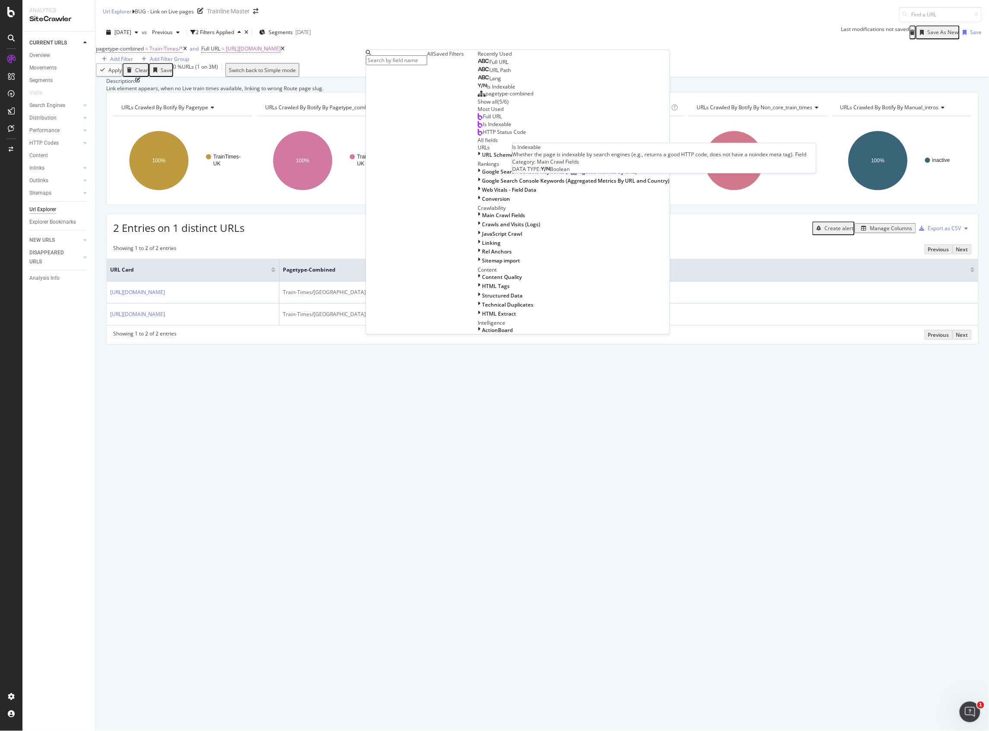
click at [487, 90] on span "Is Indexable" at bounding box center [501, 86] width 29 height 7
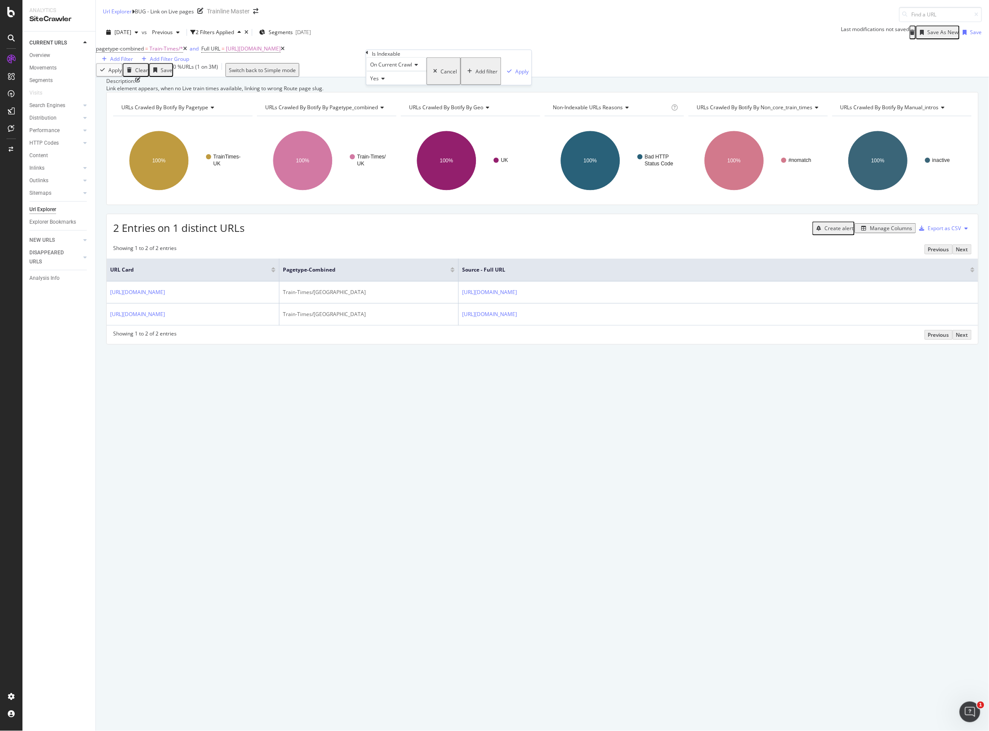
click at [379, 82] on span "Yes" at bounding box center [375, 78] width 9 height 7
click at [398, 103] on div "No" at bounding box center [397, 98] width 60 height 9
click at [504, 74] on div "button" at bounding box center [510, 71] width 12 height 5
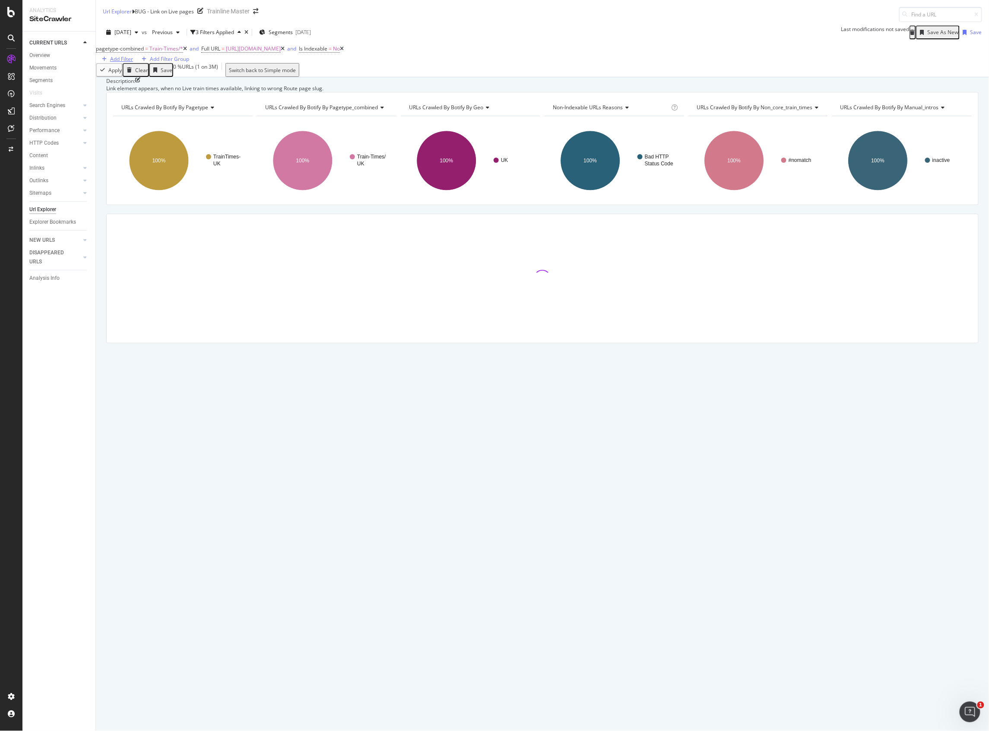
click at [133, 56] on div "Add Filter" at bounding box center [121, 58] width 23 height 7
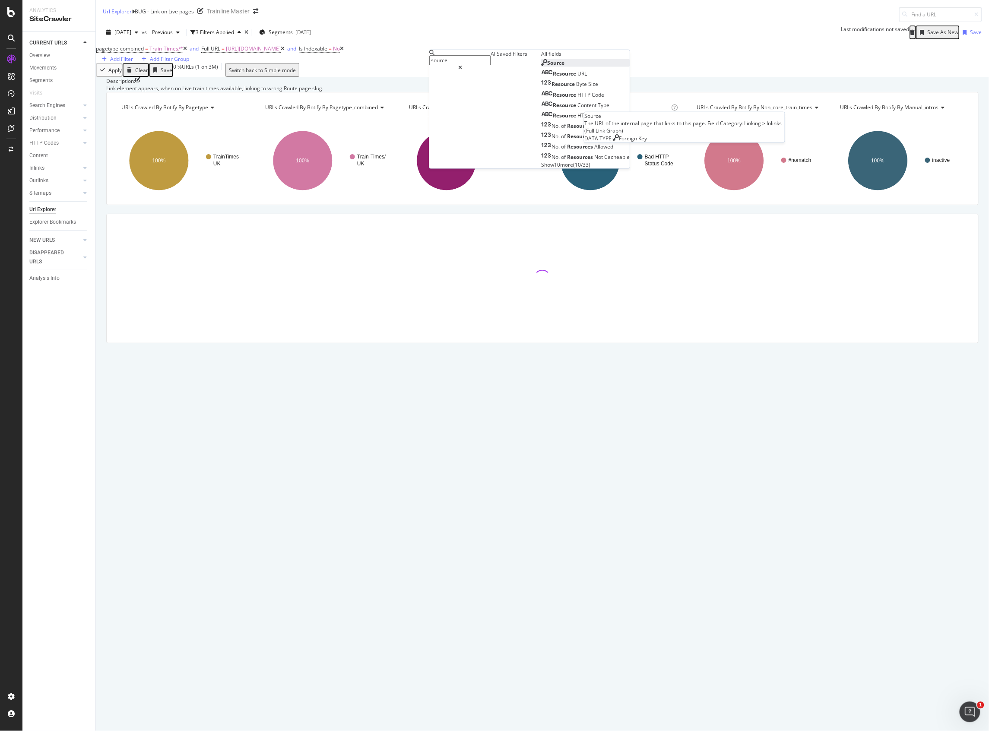
type input "source"
click at [541, 67] on div "Source" at bounding box center [552, 62] width 23 height 7
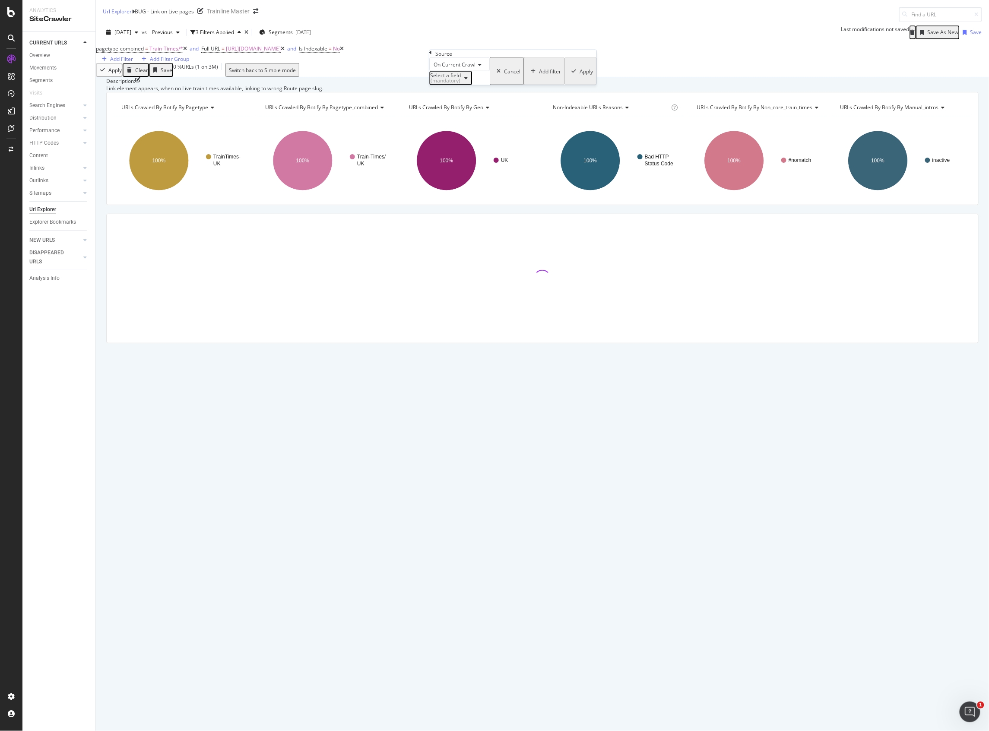
click at [467, 68] on span "On Current Crawl" at bounding box center [455, 64] width 42 height 7
click at [490, 71] on div "On Current Crawl" at bounding box center [459, 64] width 60 height 14
click at [471, 84] on div "Select a field (mandatory)" at bounding box center [450, 78] width 41 height 11
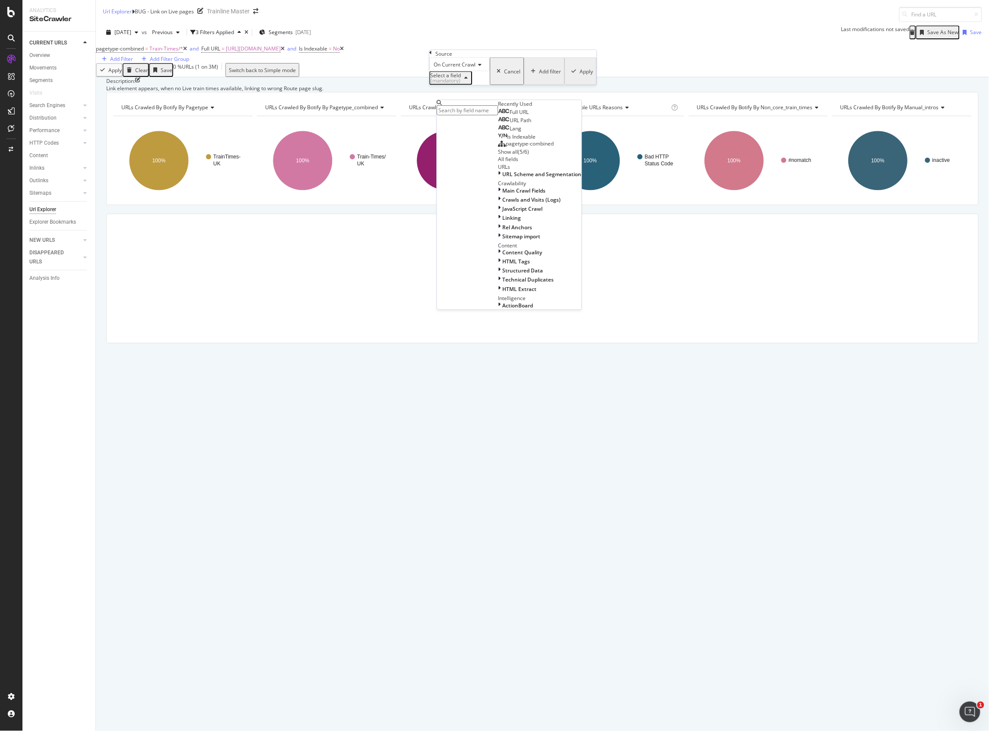
click at [498, 116] on div "Full URL" at bounding box center [513, 112] width 31 height 7
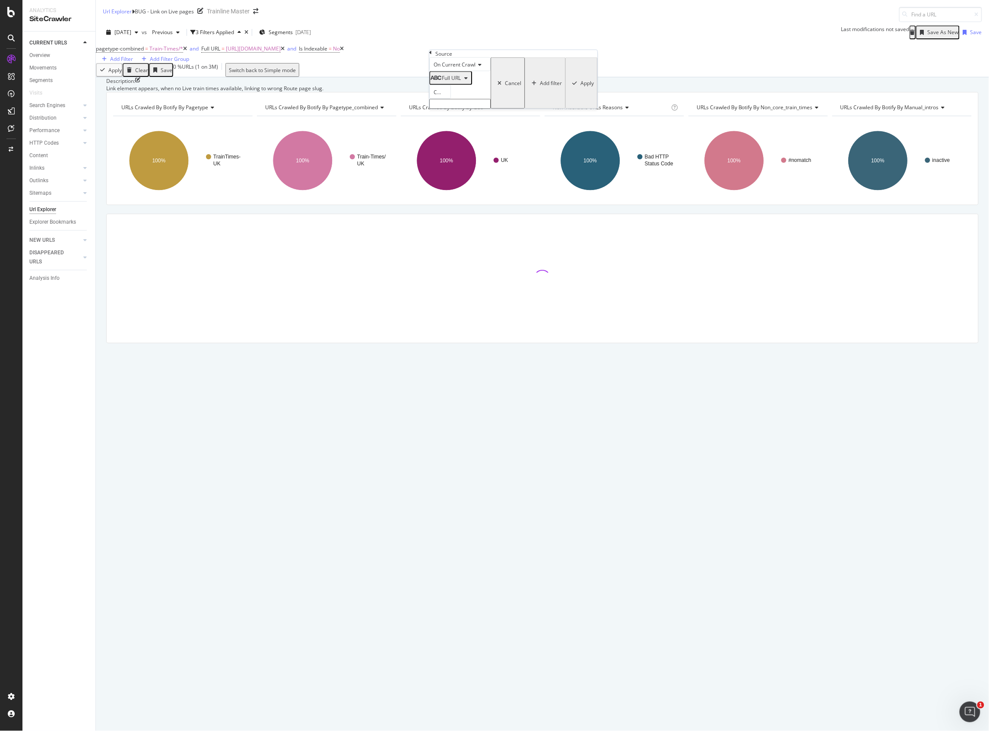
click at [485, 109] on input "text" at bounding box center [459, 104] width 61 height 10
type input "/live/"
click at [580, 89] on div "Apply" at bounding box center [586, 85] width 13 height 7
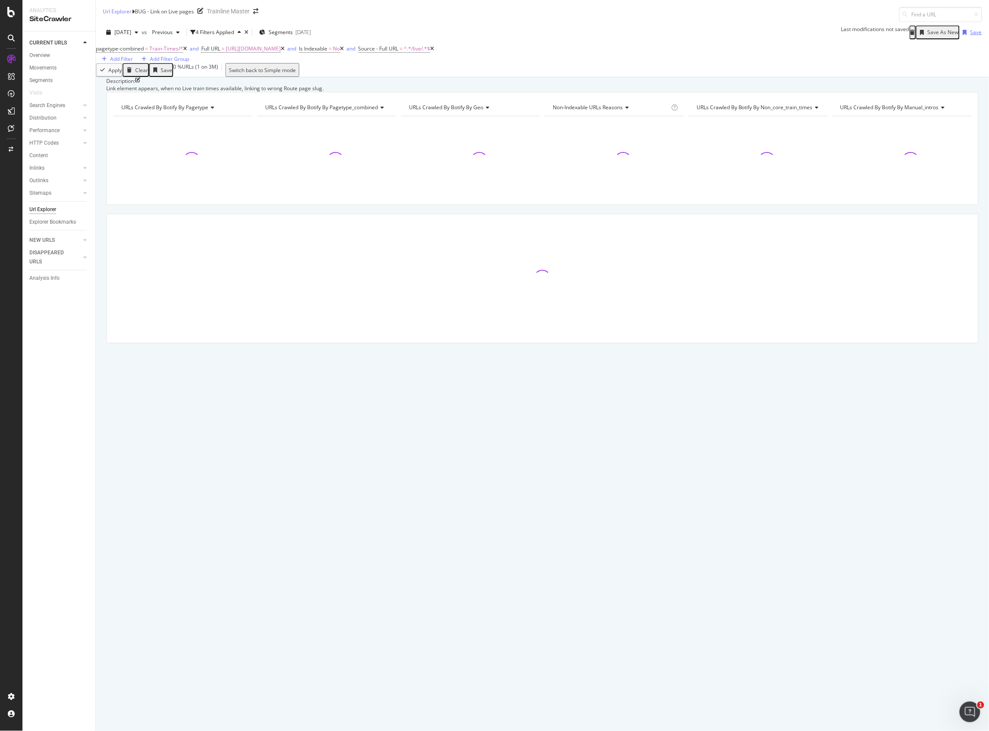
click at [963, 30] on icon "button" at bounding box center [965, 32] width 4 height 5
click at [4, 731] on icon "close toast" at bounding box center [2, 739] width 4 height 17
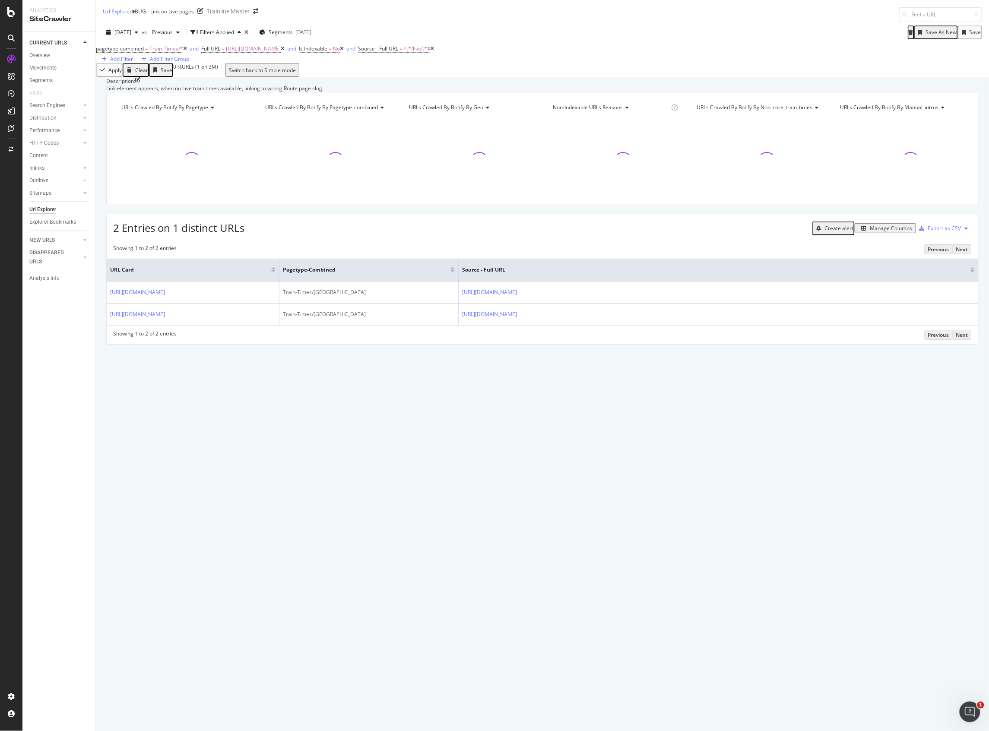
drag, startPoint x: 361, startPoint y: 57, endPoint x: 331, endPoint y: 97, distance: 49.9
click at [285, 51] on icon at bounding box center [283, 48] width 4 height 5
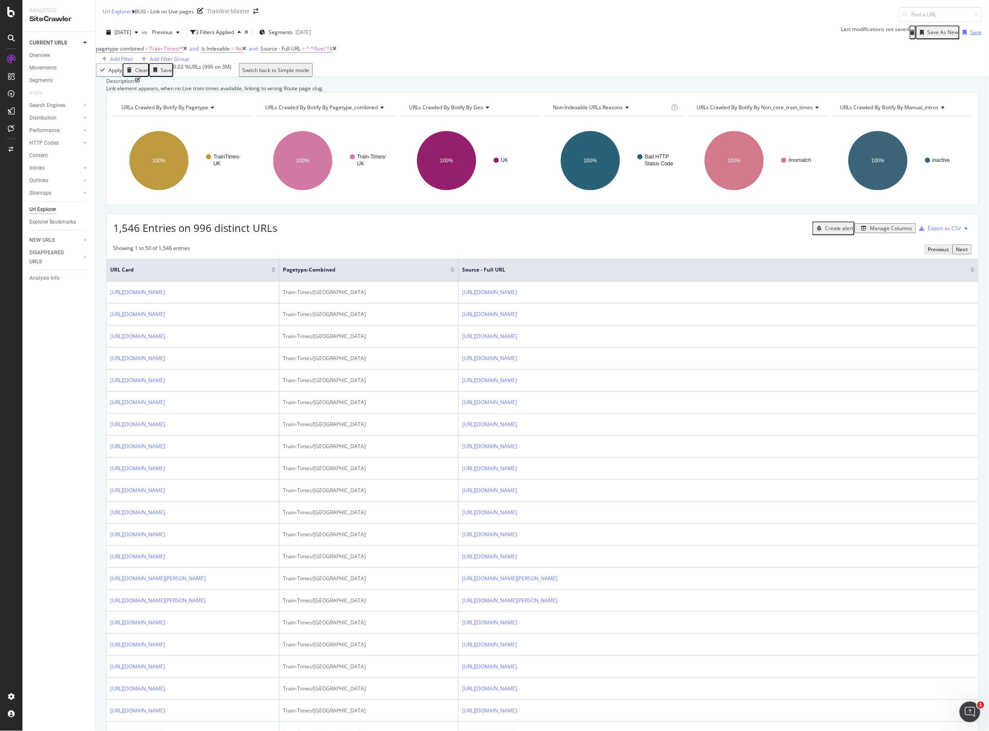
click at [970, 31] on div "Save" at bounding box center [976, 32] width 12 height 7
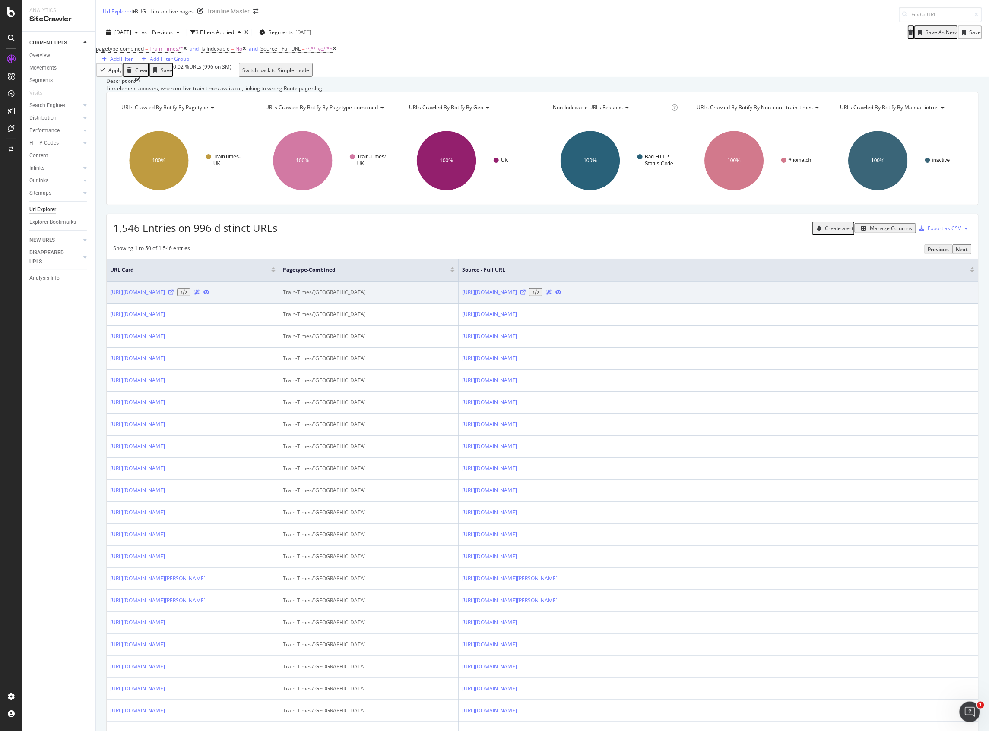
drag, startPoint x: 177, startPoint y: 350, endPoint x: 108, endPoint y: 336, distance: 70.6
click at [108, 304] on td "[URL][DOMAIN_NAME]" at bounding box center [193, 293] width 173 height 22
copy link "[URL][DOMAIN_NAME]"
click at [539, 295] on icon at bounding box center [536, 292] width 6 height 5
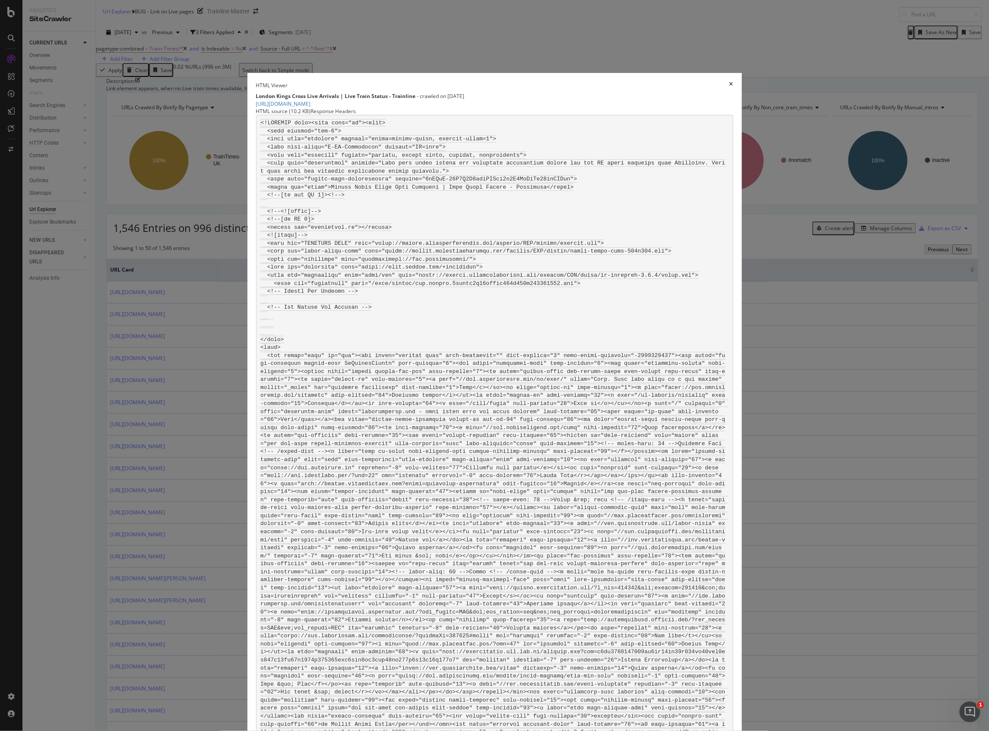
click at [476, 266] on code "modal" at bounding box center [494, 527] width 468 height 817
drag, startPoint x: 608, startPoint y: 168, endPoint x: 645, endPoint y: 125, distance: 57.0
click at [608, 168] on code "modal" at bounding box center [494, 527] width 468 height 817
drag, startPoint x: 545, startPoint y: 199, endPoint x: 546, endPoint y: 194, distance: 4.7
click at [546, 194] on pre "modal" at bounding box center [494, 528] width 477 height 827
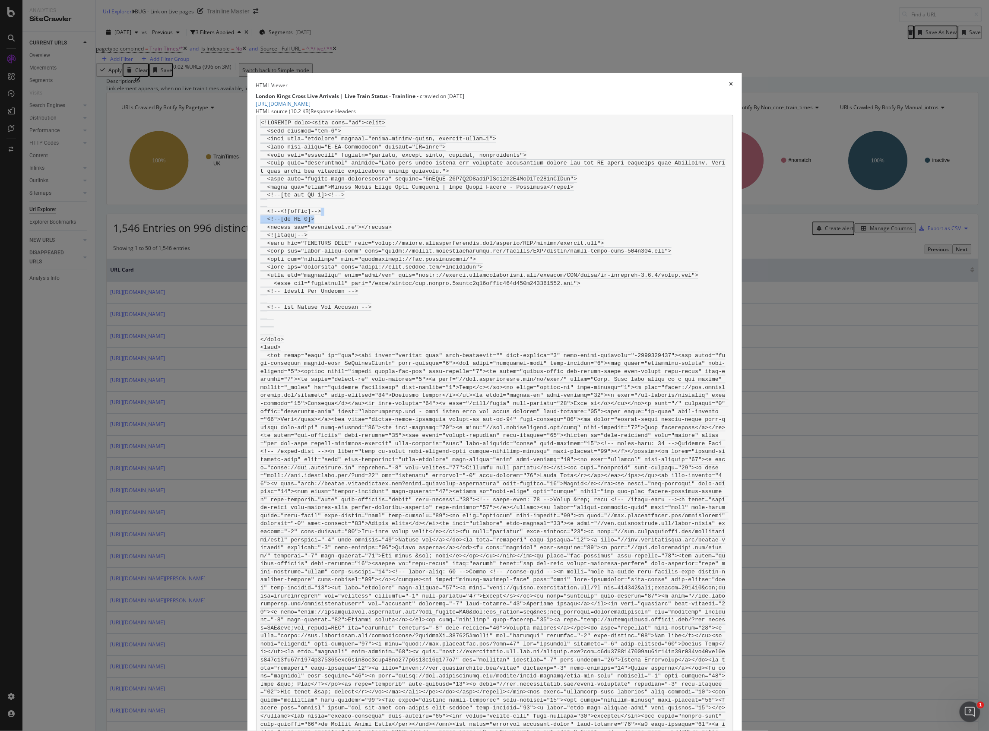
click at [546, 194] on pre "modal" at bounding box center [494, 528] width 477 height 827
drag, startPoint x: 436, startPoint y: 406, endPoint x: 460, endPoint y: 447, distance: 46.7
click at [460, 447] on code "modal" at bounding box center [494, 527] width 468 height 817
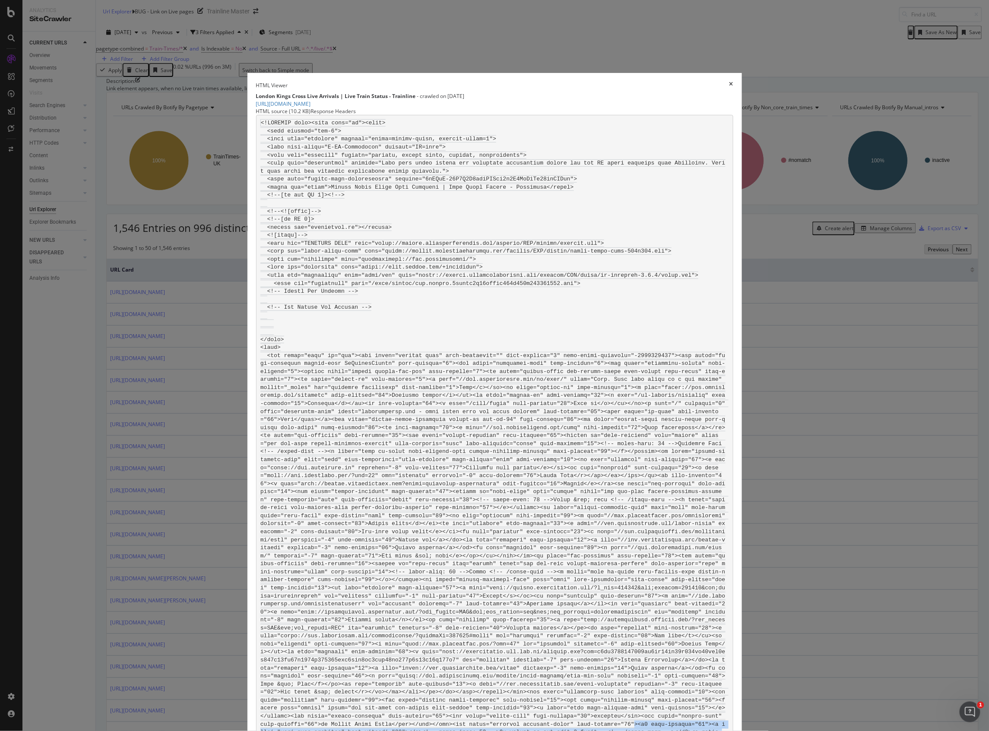
copy code "><h2 data-reactid="85"><i class="icon icon-signpost" data-reactid="86"></i><!--…"
click at [500, 92] on div "London Kings Cross Live Arrivals | Live Train Status - Trainline - crawled on […" at bounding box center [494, 99] width 477 height 15
drag, startPoint x: 498, startPoint y: 50, endPoint x: 332, endPoint y: 57, distance: 165.6
click at [332, 82] on div "HTML Viewer London Kings Cross Live Arrivals | Live Train Status - Trainline - …" at bounding box center [494, 94] width 477 height 25
copy link "[URL][DOMAIN_NAME]"
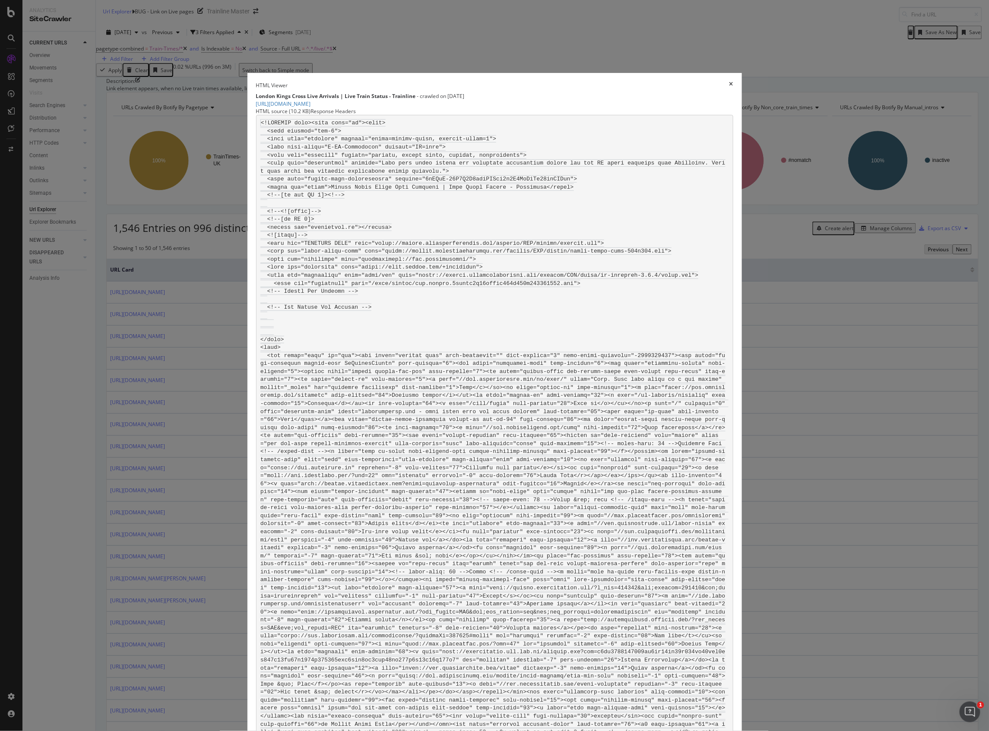
click at [659, 82] on div "HTML Viewer London Kings Cross Live Arrivals | Live Train Status - Trainline - …" at bounding box center [494, 94] width 477 height 25
click at [729, 82] on icon "times" at bounding box center [731, 85] width 4 height 7
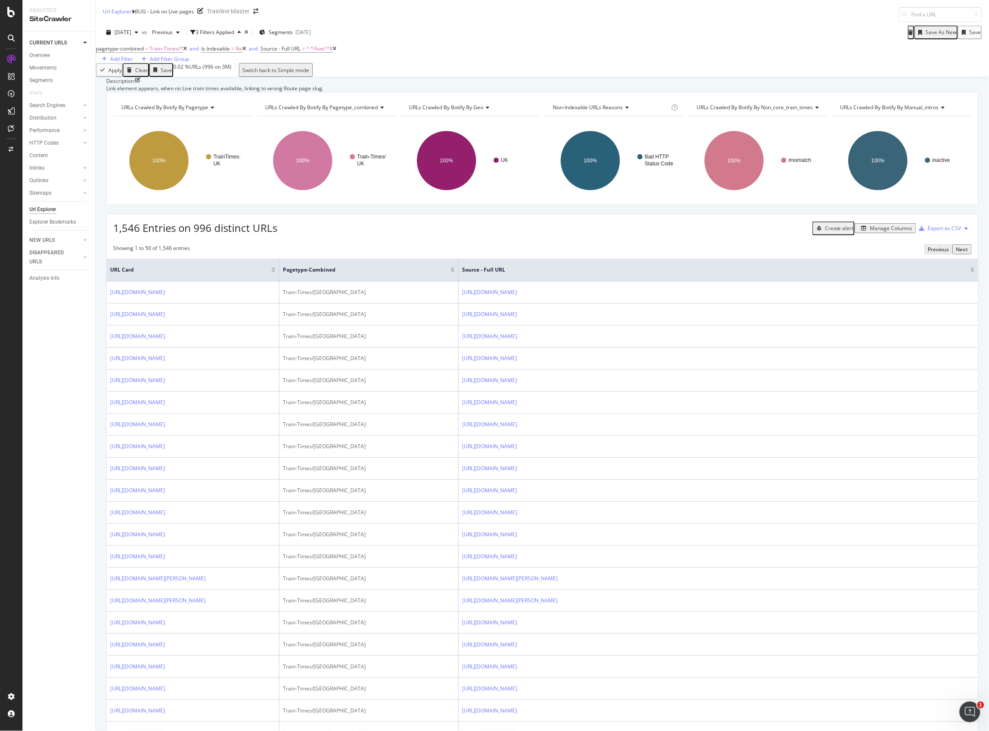
click at [558, 205] on div "URLs Crawled By Botify By pagetype Chart (by Value) Table Expand Export as CSV …" at bounding box center [542, 148] width 872 height 113
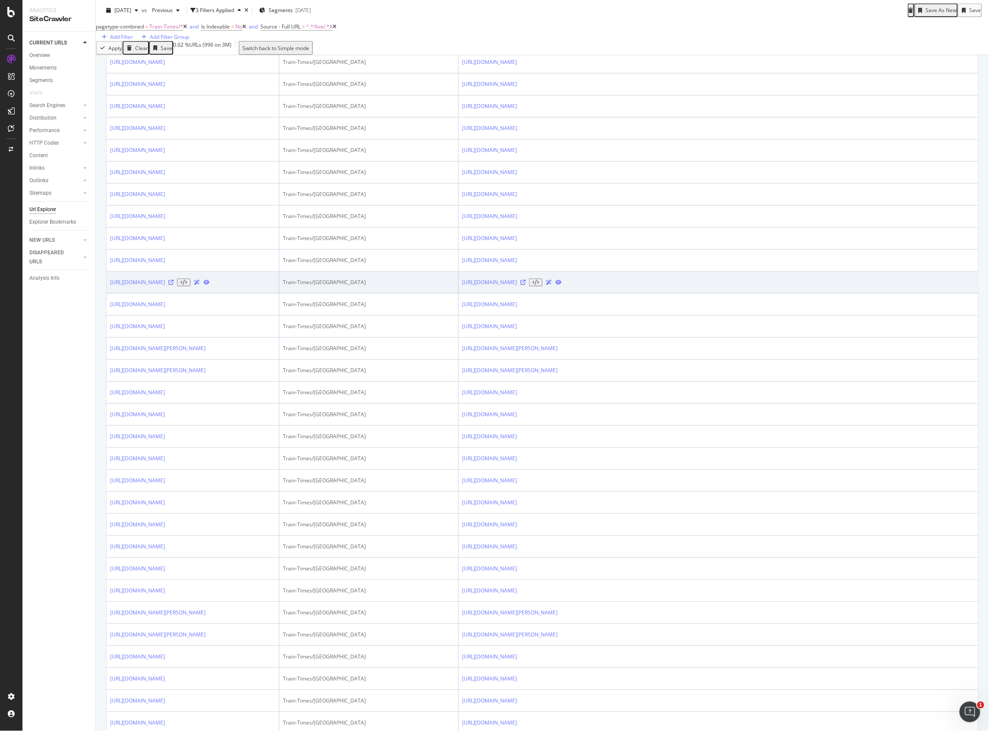
scroll to position [0, 0]
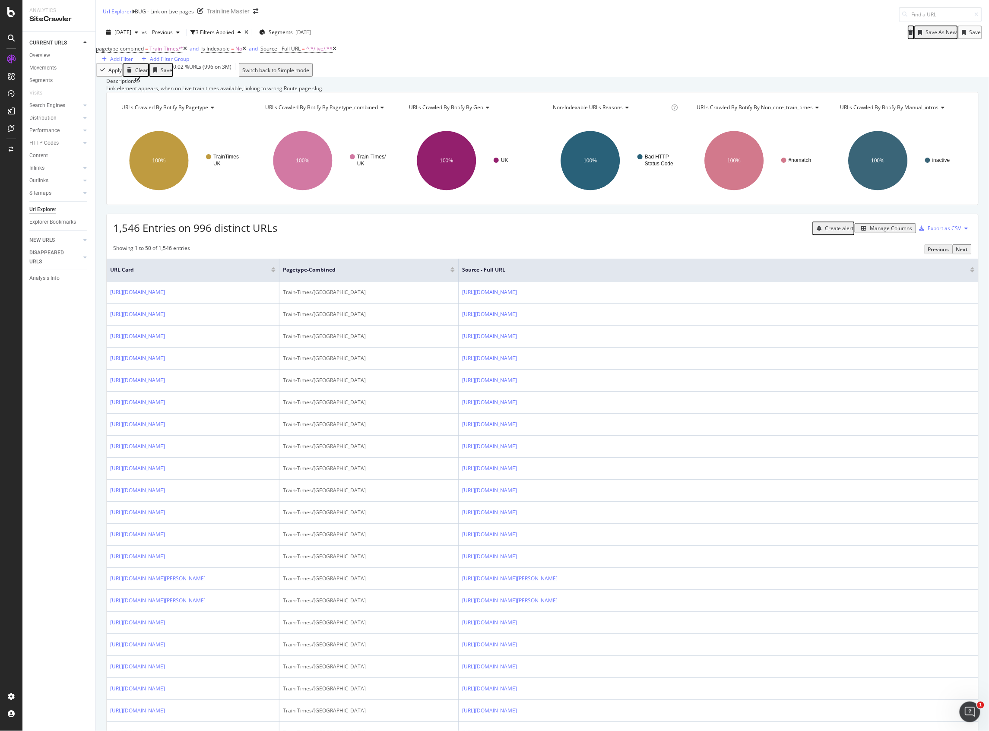
click at [349, 77] on div "Description: Link element appears, when no Live train times available, linking …" at bounding box center [542, 77] width 893 height 0
